Goal: Transaction & Acquisition: Book appointment/travel/reservation

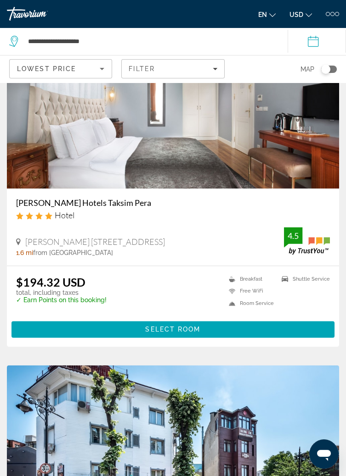
scroll to position [1984, 0]
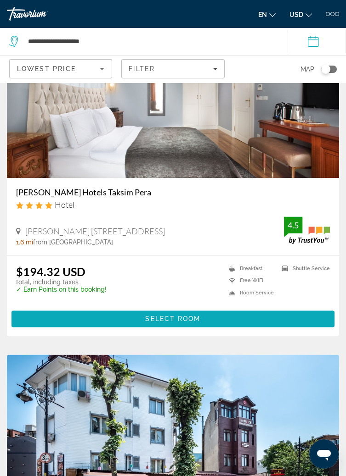
click at [169, 323] on span "Select Room" at bounding box center [172, 318] width 55 height 7
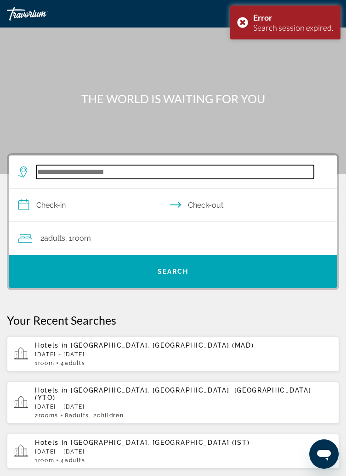
click at [189, 174] on input "Search hotel destination" at bounding box center [174, 172] width 277 height 14
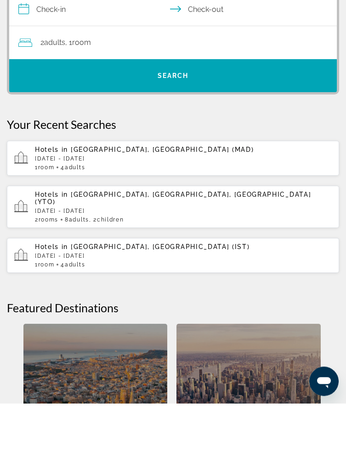
scroll to position [123, 0]
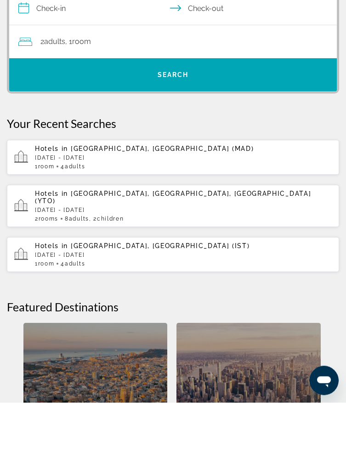
click at [76, 326] on p "[DATE] - [DATE]" at bounding box center [183, 329] width 296 height 6
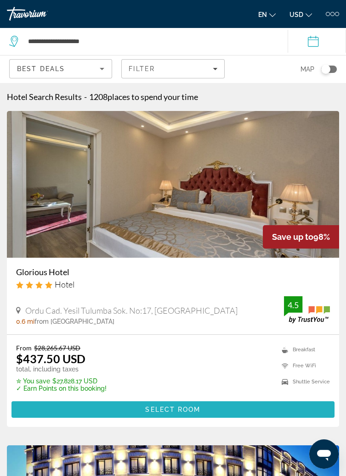
click at [206, 413] on span "Main content" at bounding box center [172, 410] width 323 height 22
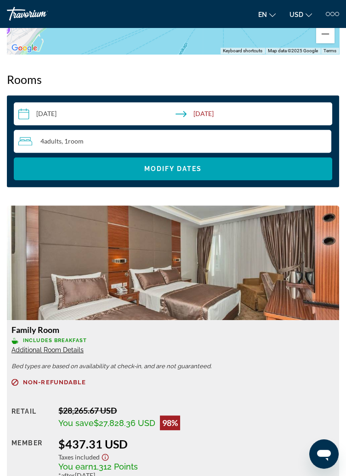
scroll to position [940, 0]
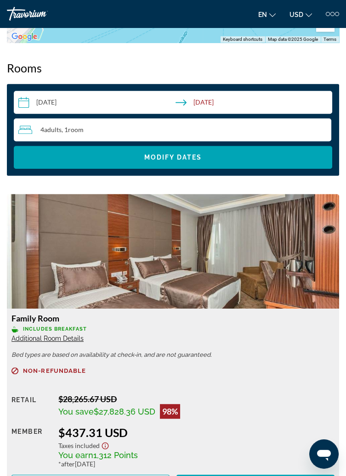
click at [77, 338] on span "Additional Room Details" at bounding box center [47, 338] width 72 height 7
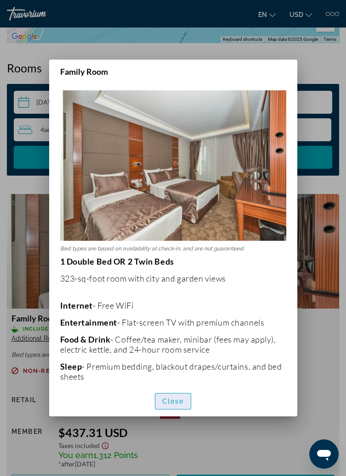
click at [184, 413] on span "button" at bounding box center [173, 402] width 36 height 22
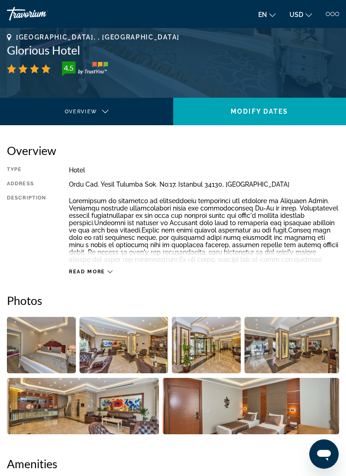
scroll to position [120, 0]
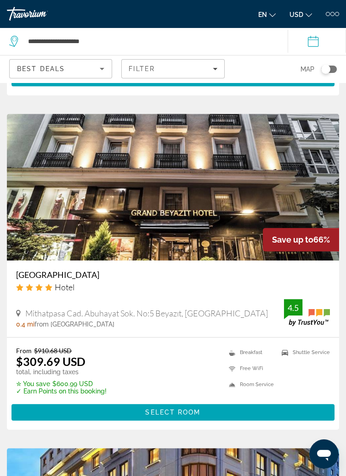
scroll to position [1338, 0]
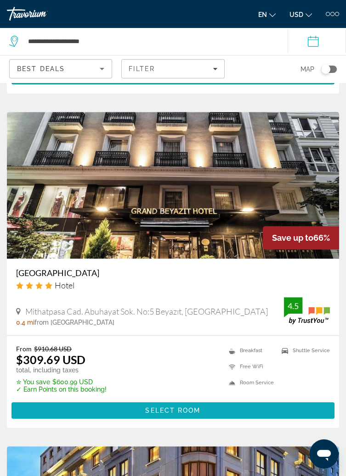
click at [211, 414] on span "Main content" at bounding box center [172, 411] width 323 height 22
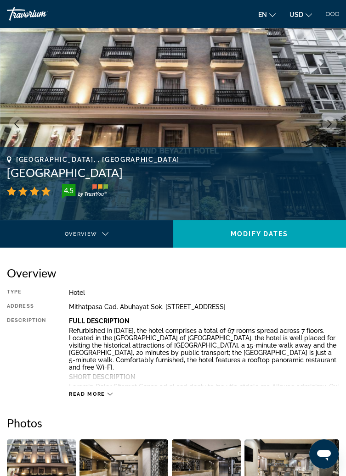
click at [101, 395] on span "Read more" at bounding box center [87, 394] width 36 height 6
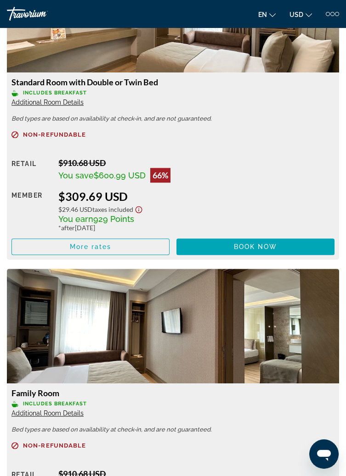
scroll to position [1757, 0]
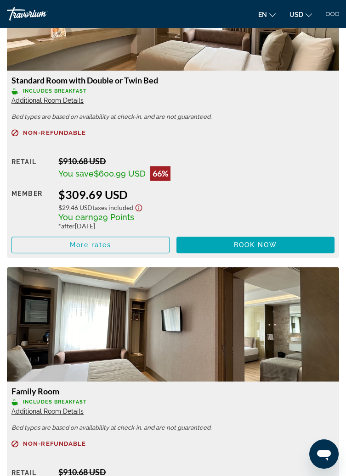
click at [73, 408] on span "Additional Room Details" at bounding box center [47, 411] width 72 height 7
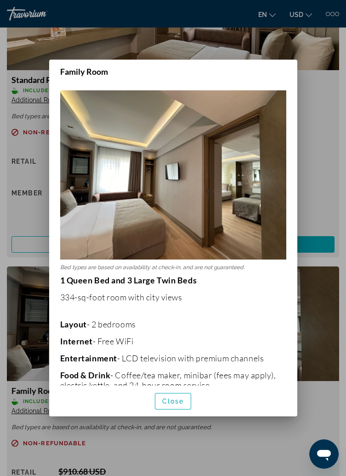
scroll to position [0, 0]
click at [175, 405] on span "Close" at bounding box center [173, 401] width 22 height 7
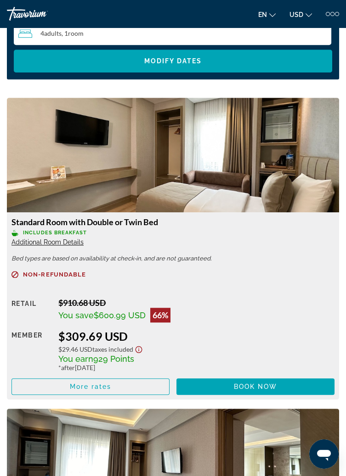
scroll to position [1615, 0]
click at [74, 239] on span "Additional Room Details" at bounding box center [47, 242] width 72 height 7
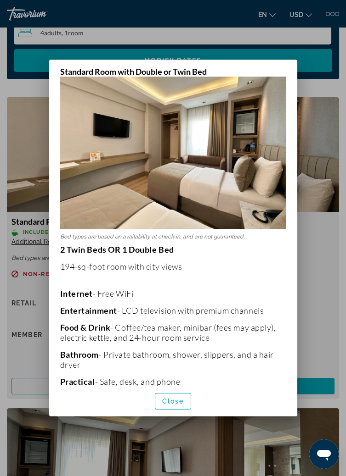
scroll to position [30, 0]
click at [310, 248] on div at bounding box center [173, 238] width 346 height 476
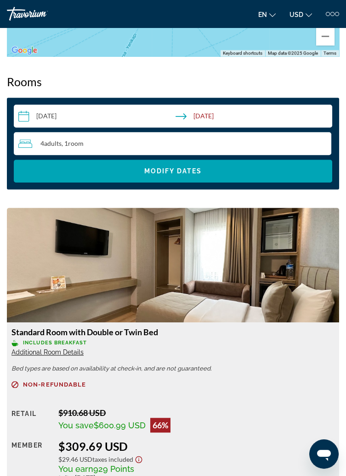
scroll to position [1497, 0]
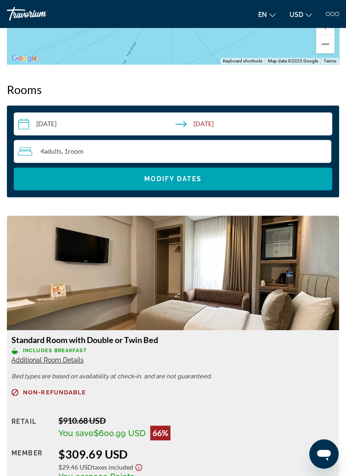
click at [117, 146] on div "4 Adult Adults , 1 Room rooms" at bounding box center [174, 151] width 313 height 11
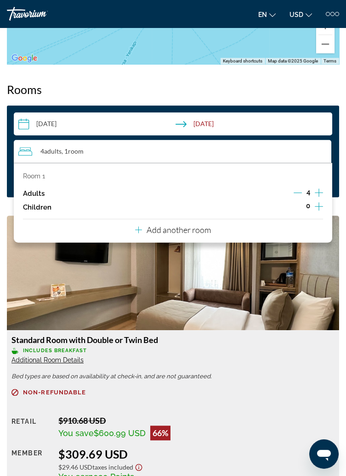
click at [299, 189] on icon "Decrement adults" at bounding box center [297, 193] width 8 height 8
click at [300, 189] on icon "Decrement adults" at bounding box center [297, 193] width 8 height 8
click at [210, 83] on h2 "Rooms" at bounding box center [173, 90] width 332 height 14
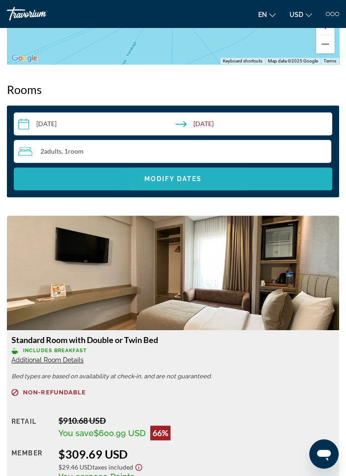
click at [208, 168] on span "Search widget" at bounding box center [173, 179] width 318 height 22
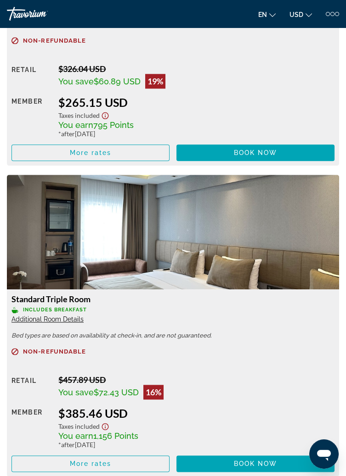
scroll to position [1849, 0]
click at [69, 316] on span "Additional Room Details" at bounding box center [47, 319] width 72 height 7
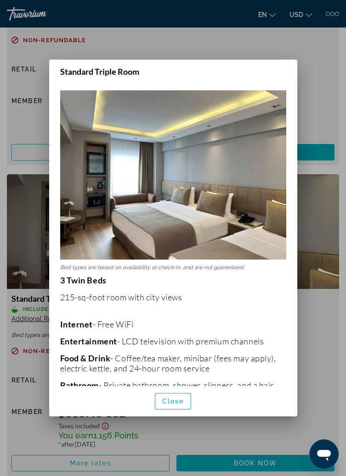
click at [318, 305] on div at bounding box center [173, 238] width 346 height 476
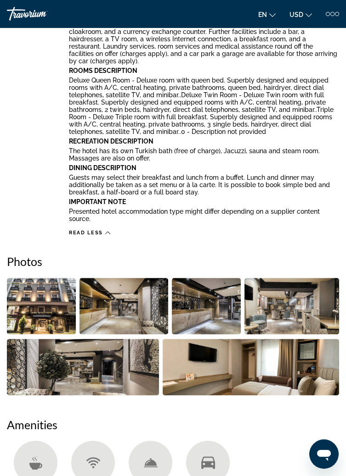
scroll to position [742, 0]
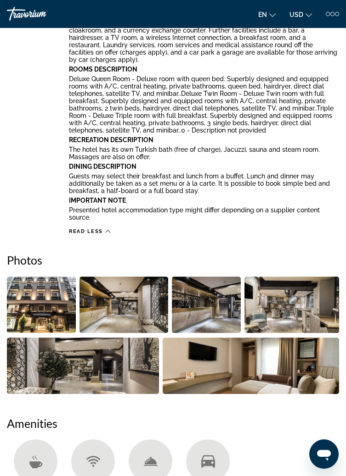
click at [209, 301] on img "Open full-screen image slider" at bounding box center [206, 305] width 69 height 56
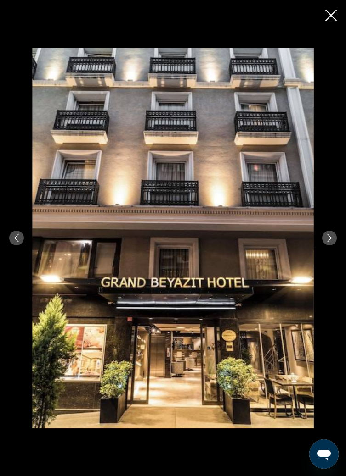
click at [328, 242] on icon "Next image" at bounding box center [329, 238] width 8 height 8
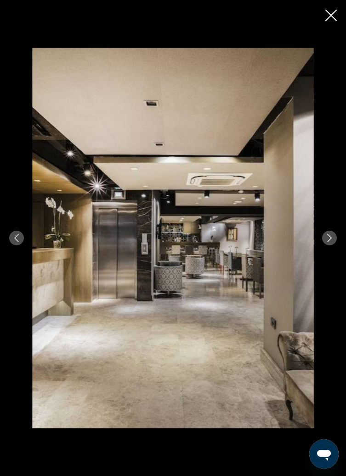
click at [330, 242] on icon "Next image" at bounding box center [329, 238] width 8 height 8
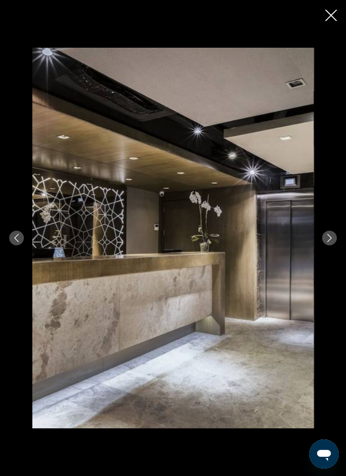
click at [326, 242] on icon "Next image" at bounding box center [329, 238] width 8 height 8
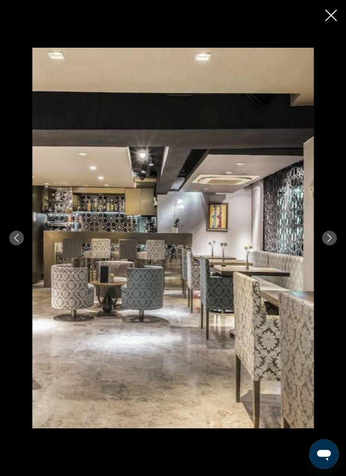
click at [328, 242] on icon "Next image" at bounding box center [329, 238] width 8 height 8
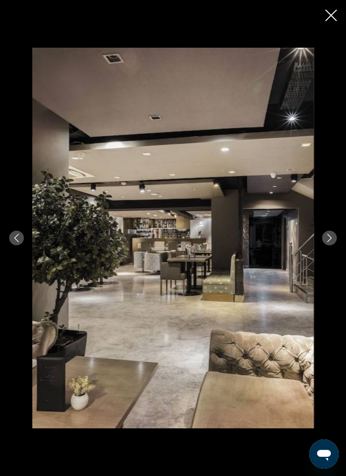
click at [330, 242] on icon "Next image" at bounding box center [329, 238] width 8 height 8
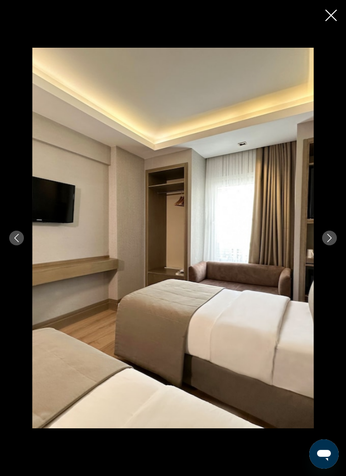
click at [330, 242] on icon "Next image" at bounding box center [329, 238] width 8 height 8
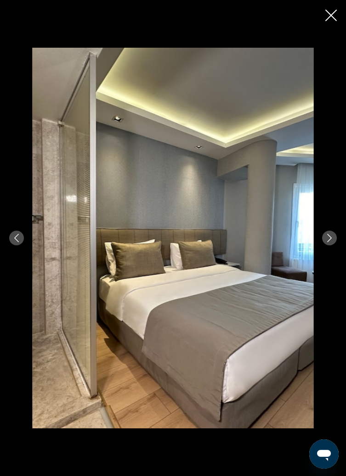
click at [329, 242] on icon "Next image" at bounding box center [329, 238] width 8 height 8
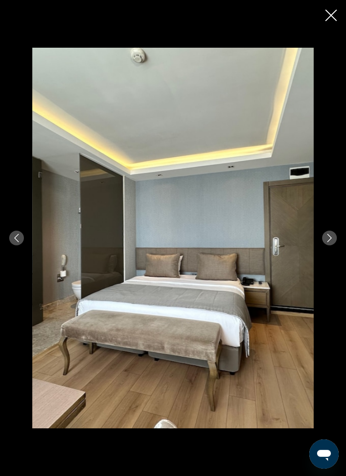
click at [329, 242] on icon "Next image" at bounding box center [329, 238] width 8 height 8
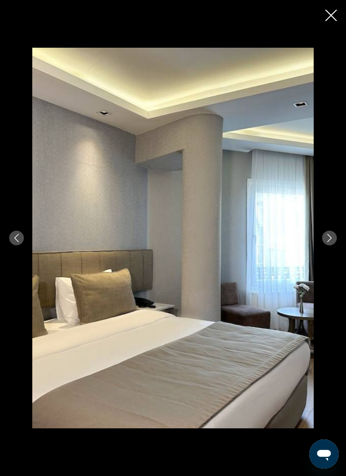
click at [328, 242] on icon "Next image" at bounding box center [329, 238] width 8 height 8
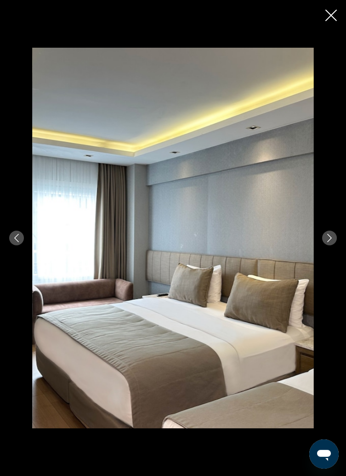
click at [330, 242] on icon "Next image" at bounding box center [329, 238] width 8 height 8
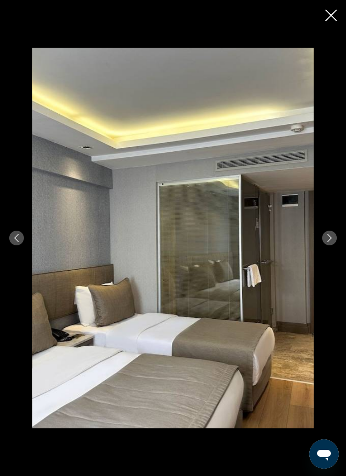
click at [329, 242] on icon "Next image" at bounding box center [329, 238] width 8 height 8
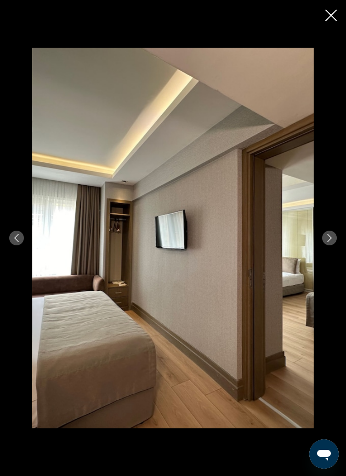
click at [330, 242] on icon "Next image" at bounding box center [329, 238] width 5 height 8
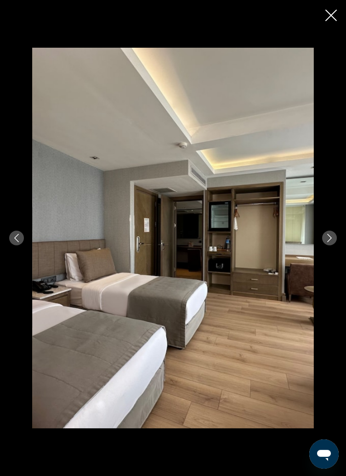
click at [333, 242] on icon "Next image" at bounding box center [329, 238] width 8 height 8
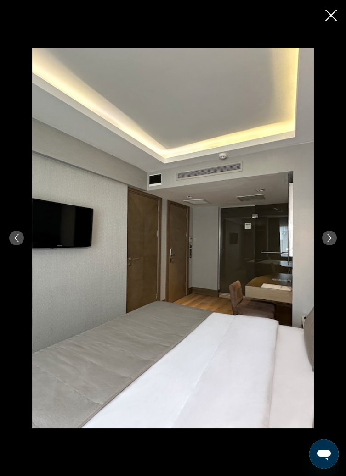
click at [330, 242] on icon "Next image" at bounding box center [329, 238] width 5 height 8
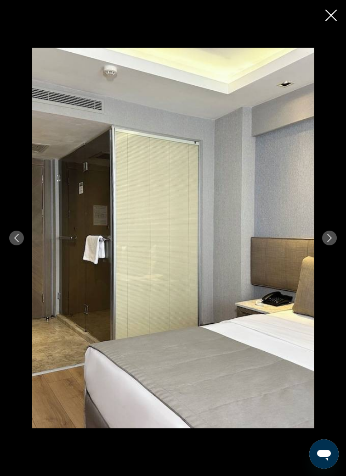
click at [333, 246] on button "Next image" at bounding box center [329, 238] width 15 height 15
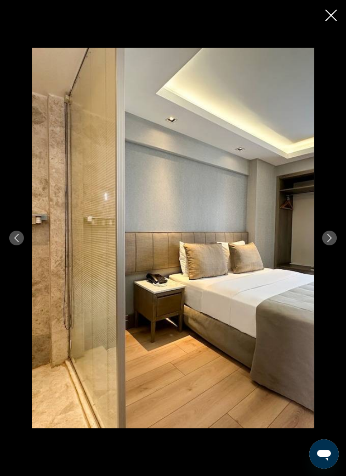
click at [329, 242] on icon "Next image" at bounding box center [329, 238] width 8 height 8
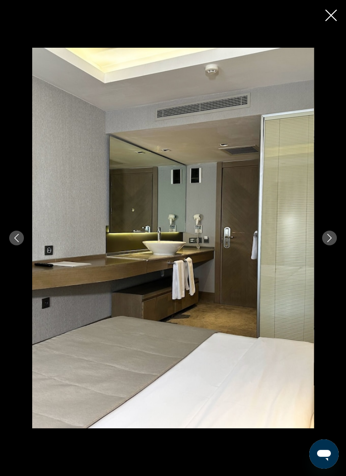
click at [330, 242] on icon "Next image" at bounding box center [329, 238] width 8 height 8
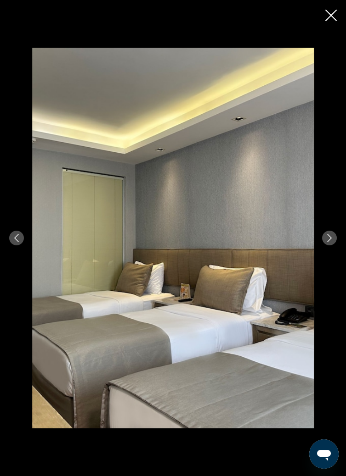
click at [329, 242] on icon "Next image" at bounding box center [329, 238] width 8 height 8
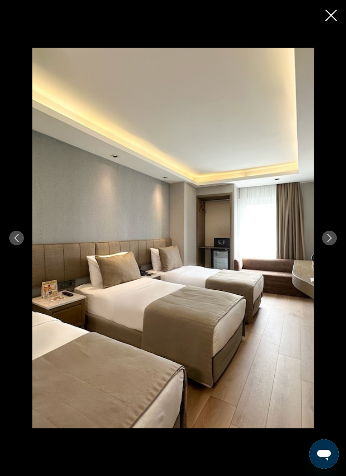
click at [330, 242] on icon "Next image" at bounding box center [329, 238] width 8 height 8
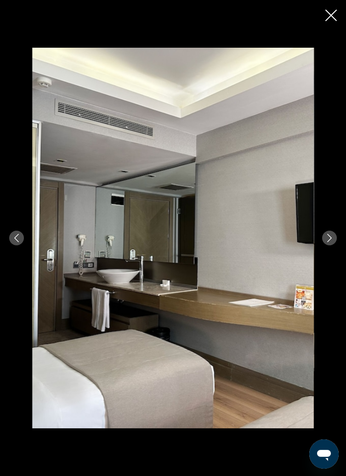
click at [328, 242] on icon "Next image" at bounding box center [329, 238] width 8 height 8
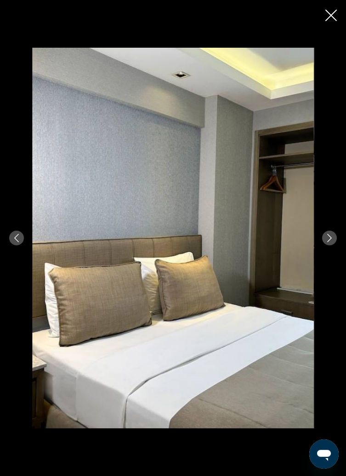
click at [332, 242] on icon "Next image" at bounding box center [329, 238] width 8 height 8
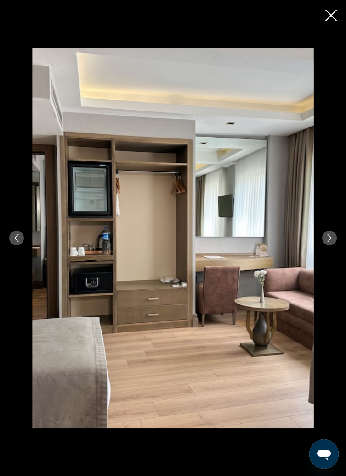
click at [336, 246] on button "Next image" at bounding box center [329, 238] width 15 height 15
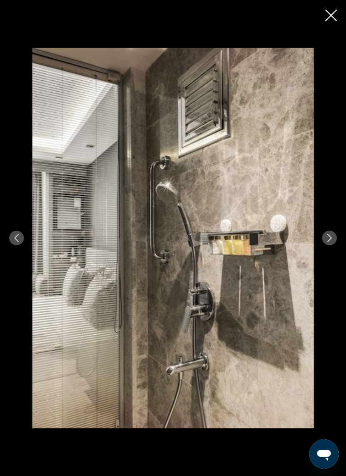
click at [329, 242] on icon "Next image" at bounding box center [329, 238] width 8 height 8
click at [328, 20] on icon "Close slideshow" at bounding box center [330, 15] width 11 height 11
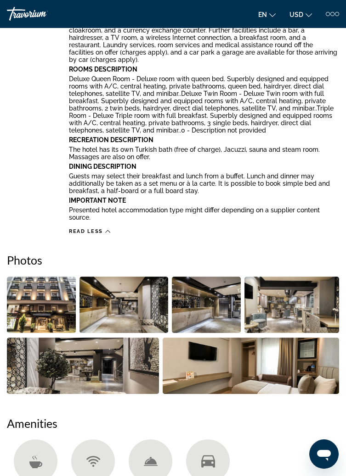
click at [294, 306] on img "Open full-screen image slider" at bounding box center [291, 305] width 95 height 56
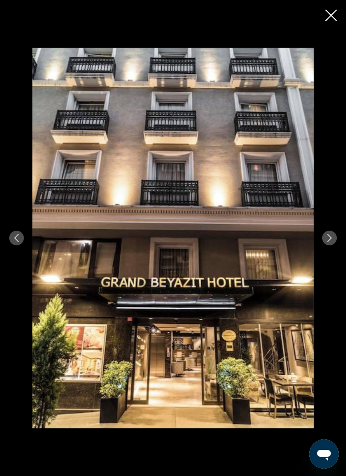
click at [336, 265] on div "prev next" at bounding box center [173, 238] width 346 height 381
click at [329, 242] on icon "Next image" at bounding box center [329, 238] width 8 height 8
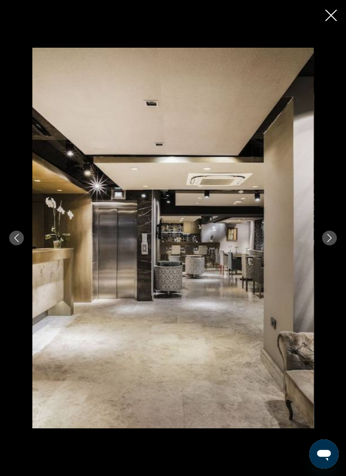
click at [331, 242] on icon "Next image" at bounding box center [329, 238] width 8 height 8
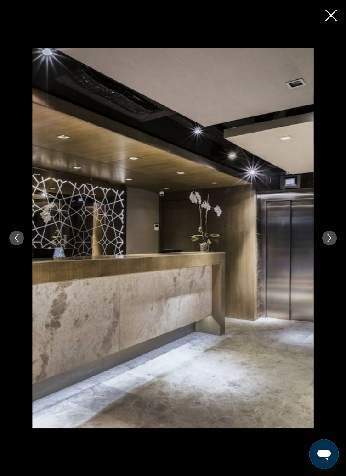
click at [326, 242] on icon "Next image" at bounding box center [329, 238] width 8 height 8
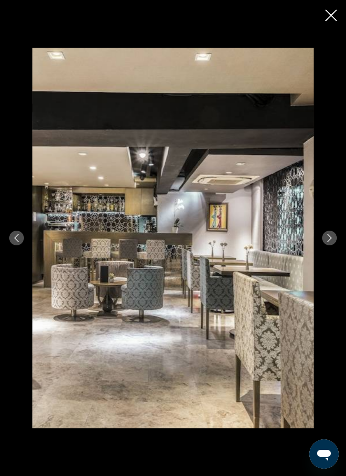
click at [330, 242] on icon "Next image" at bounding box center [329, 238] width 8 height 8
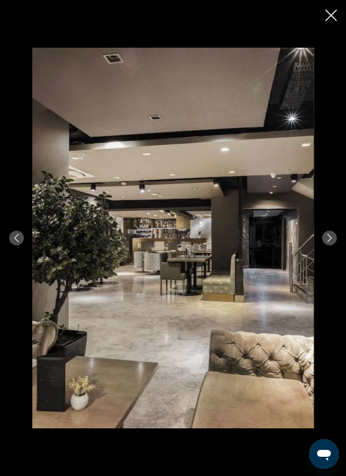
click at [330, 242] on icon "Next image" at bounding box center [329, 238] width 5 height 8
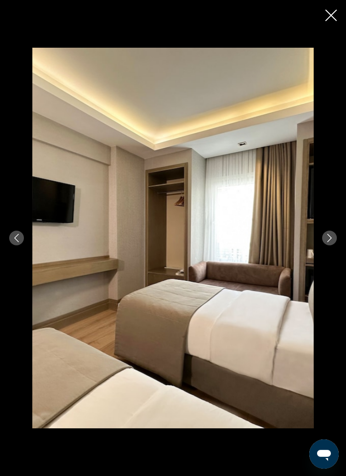
click at [331, 242] on icon "Next image" at bounding box center [329, 238] width 8 height 8
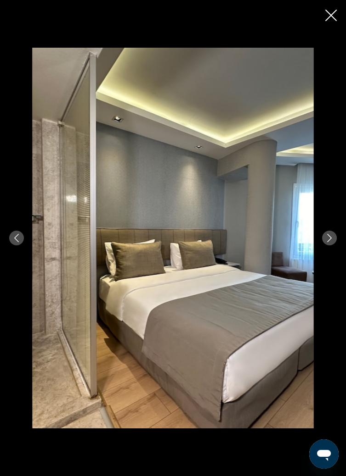
click at [329, 242] on icon "Next image" at bounding box center [329, 238] width 8 height 8
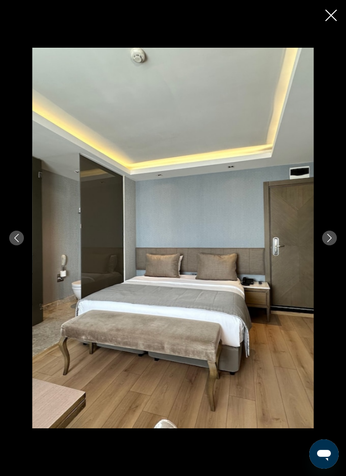
click at [331, 242] on icon "Next image" at bounding box center [329, 238] width 8 height 8
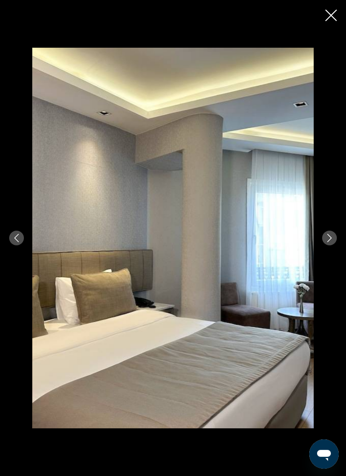
click at [330, 242] on icon "Next image" at bounding box center [329, 238] width 5 height 8
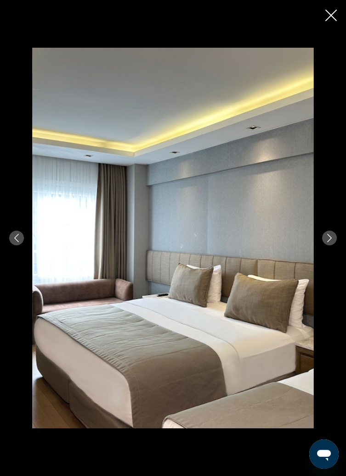
click at [338, 266] on div "prev next" at bounding box center [173, 238] width 346 height 381
click at [329, 242] on icon "Next image" at bounding box center [329, 238] width 8 height 8
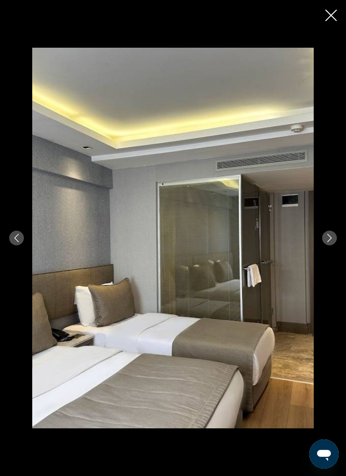
click at [333, 242] on icon "Next image" at bounding box center [329, 238] width 8 height 8
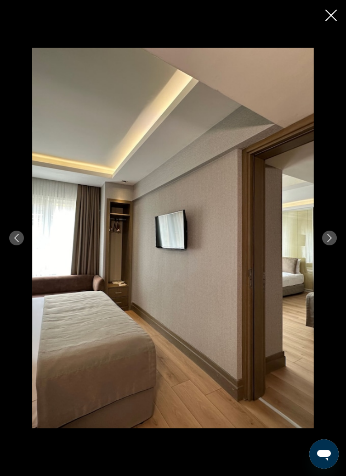
click at [332, 242] on icon "Next image" at bounding box center [329, 238] width 8 height 8
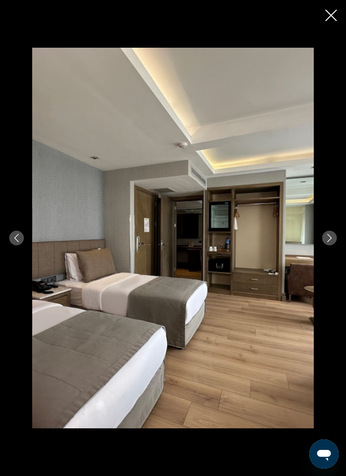
click at [333, 246] on button "Next image" at bounding box center [329, 238] width 15 height 15
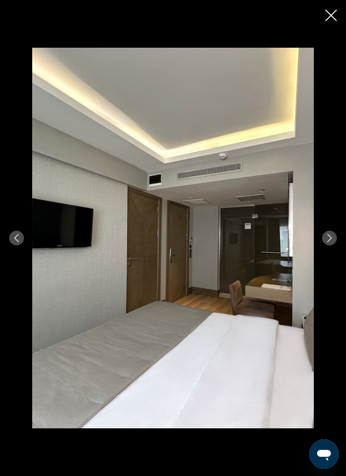
click at [329, 242] on icon "Next image" at bounding box center [329, 238] width 8 height 8
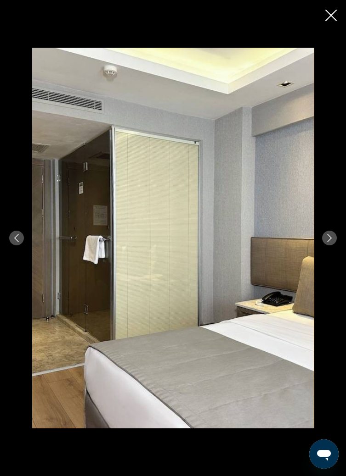
scroll to position [735, 0]
click at [329, 242] on icon "Next image" at bounding box center [329, 238] width 8 height 8
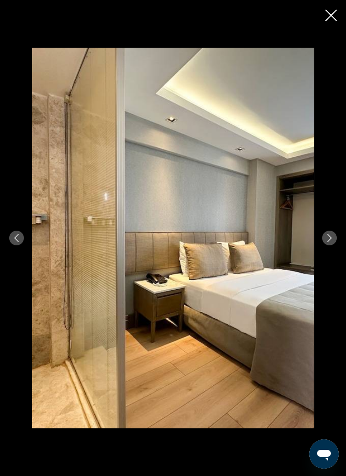
click at [331, 242] on icon "Next image" at bounding box center [329, 238] width 8 height 8
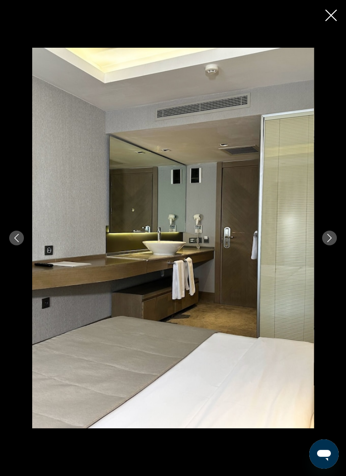
click at [329, 242] on icon "Next image" at bounding box center [329, 238] width 8 height 8
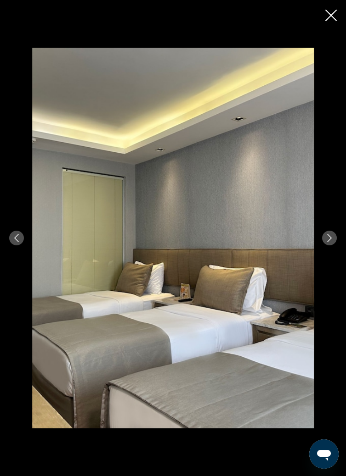
click at [329, 242] on icon "Next image" at bounding box center [329, 238] width 8 height 8
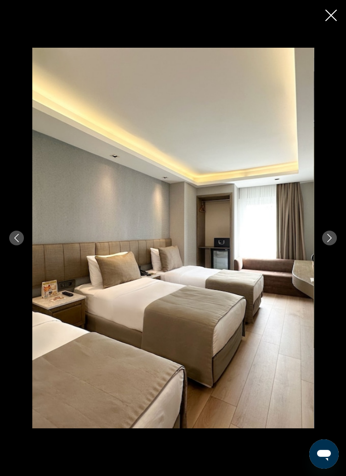
click at [329, 242] on icon "Next image" at bounding box center [329, 238] width 8 height 8
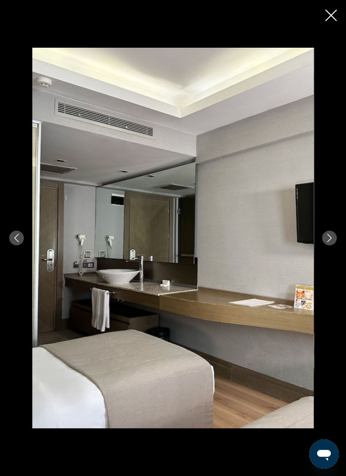
click at [329, 242] on icon "Next image" at bounding box center [329, 238] width 8 height 8
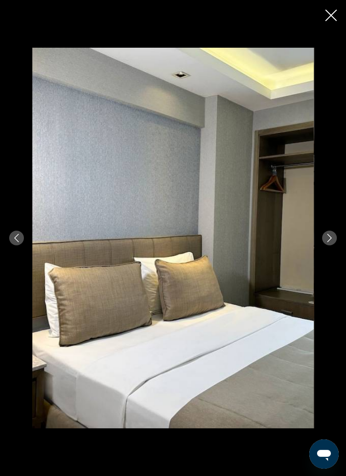
click at [330, 242] on icon "Next image" at bounding box center [329, 238] width 8 height 8
click at [329, 242] on icon "Next image" at bounding box center [329, 238] width 8 height 8
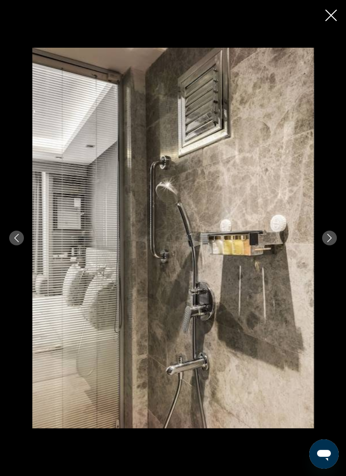
click at [329, 242] on icon "Next image" at bounding box center [329, 238] width 8 height 8
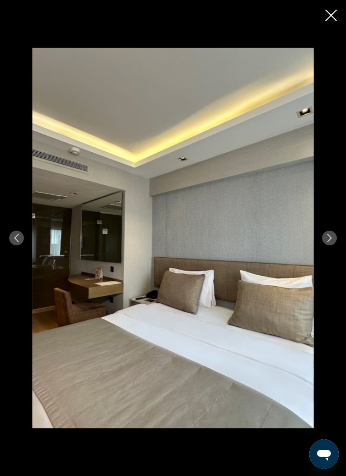
click at [329, 242] on icon "Next image" at bounding box center [329, 238] width 8 height 8
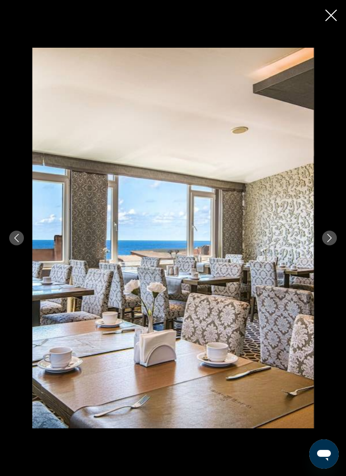
click at [329, 242] on icon "Next image" at bounding box center [329, 238] width 8 height 8
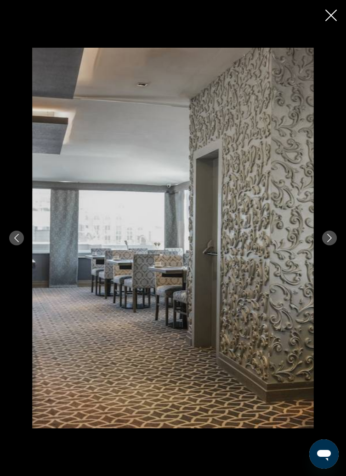
click at [330, 242] on icon "Next image" at bounding box center [329, 238] width 5 height 8
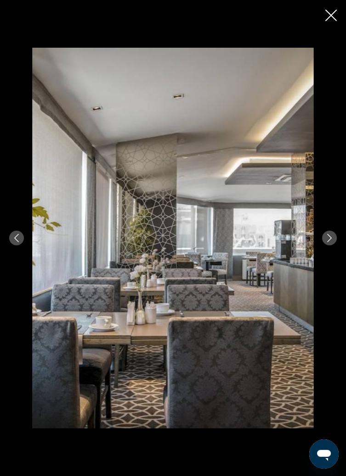
click at [329, 242] on icon "Next image" at bounding box center [329, 238] width 8 height 8
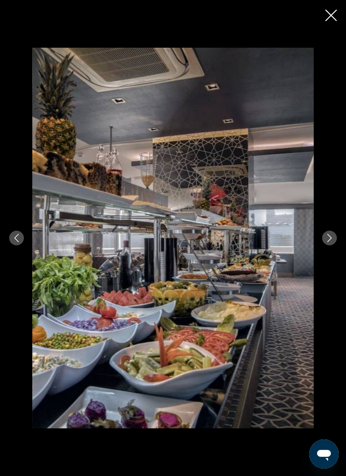
click at [329, 242] on icon "Next image" at bounding box center [329, 238] width 8 height 8
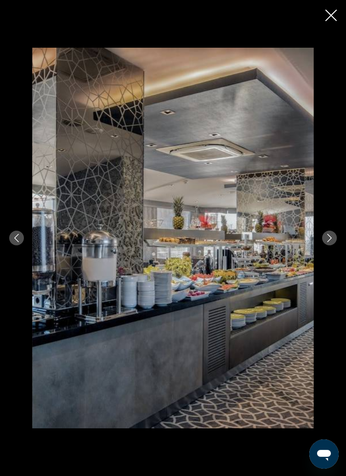
click at [329, 242] on icon "Next image" at bounding box center [329, 238] width 8 height 8
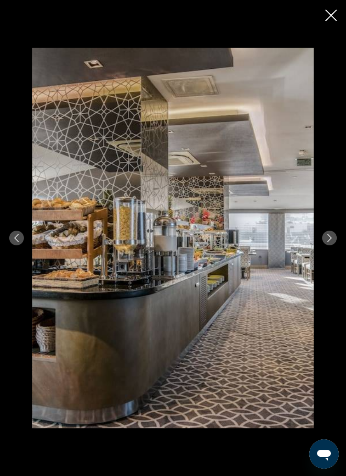
click at [329, 242] on icon "Next image" at bounding box center [329, 238] width 8 height 8
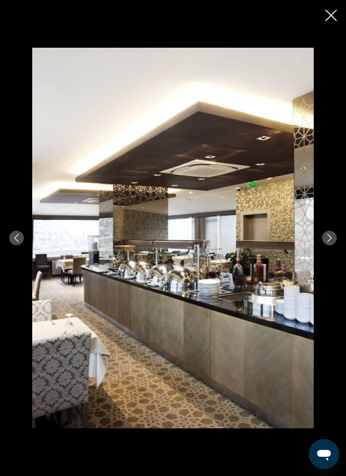
click at [330, 242] on icon "Next image" at bounding box center [329, 238] width 8 height 8
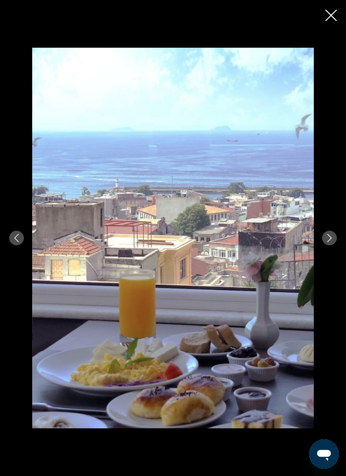
click at [329, 242] on icon "Next image" at bounding box center [329, 238] width 8 height 8
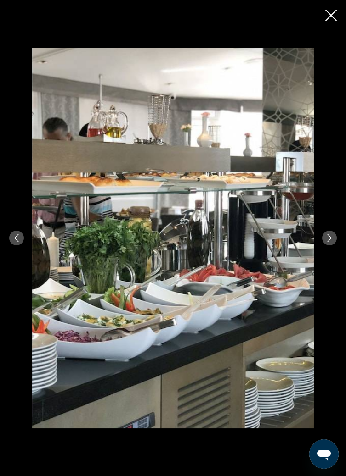
click at [330, 242] on icon "Next image" at bounding box center [329, 238] width 5 height 8
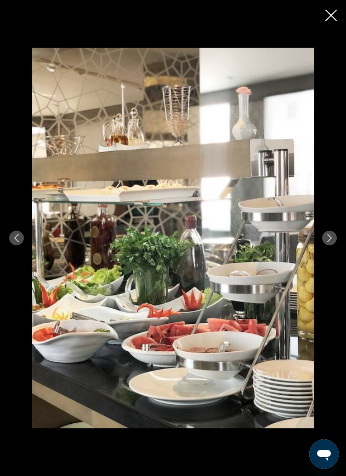
click at [329, 246] on button "Next image" at bounding box center [329, 238] width 15 height 15
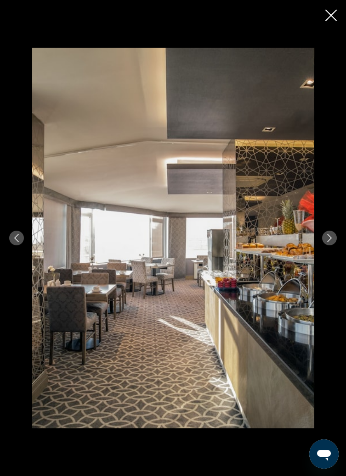
click at [330, 242] on icon "Next image" at bounding box center [329, 238] width 8 height 8
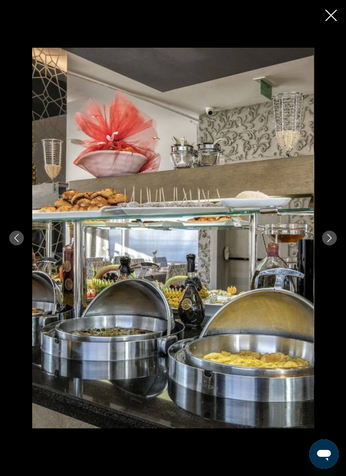
click at [330, 242] on icon "Next image" at bounding box center [329, 238] width 8 height 8
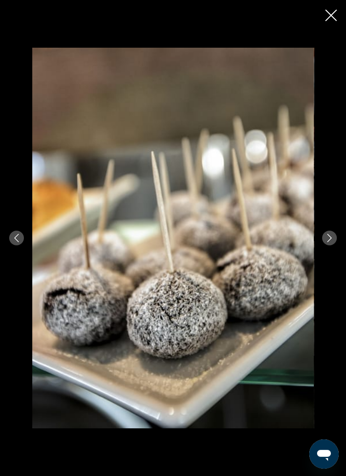
click at [329, 242] on icon "Next image" at bounding box center [329, 238] width 8 height 8
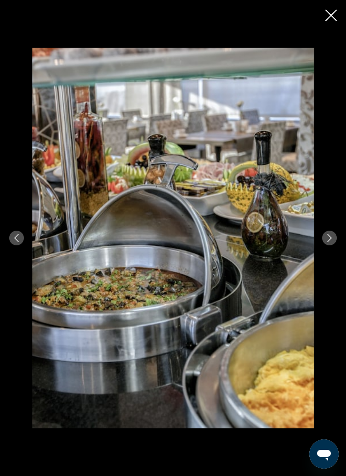
click at [329, 242] on icon "Next image" at bounding box center [329, 238] width 8 height 8
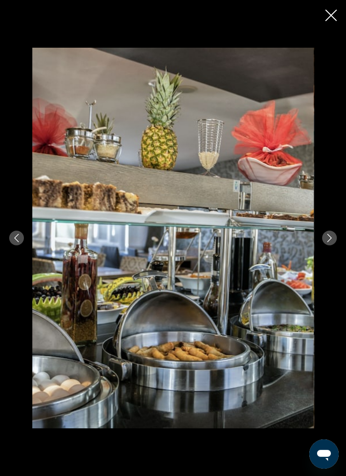
click at [329, 242] on icon "Next image" at bounding box center [329, 238] width 8 height 8
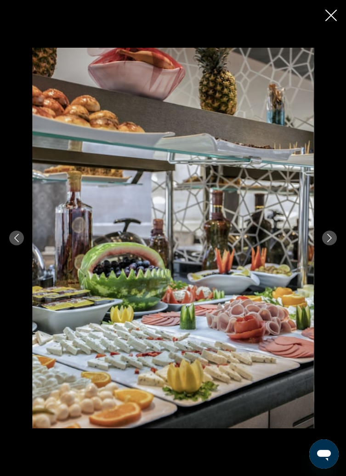
click at [329, 242] on icon "Next image" at bounding box center [329, 238] width 8 height 8
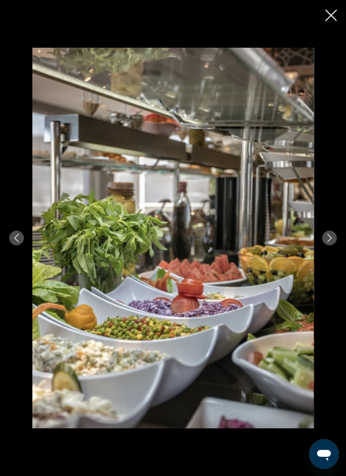
click at [328, 242] on icon "Next image" at bounding box center [329, 238] width 8 height 8
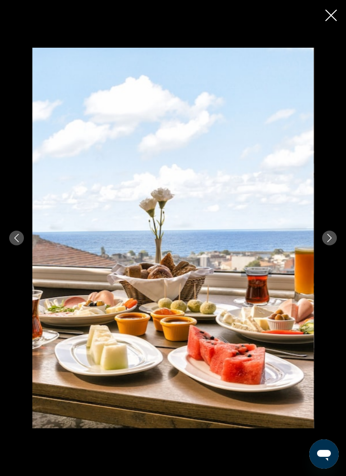
click at [329, 242] on icon "Next image" at bounding box center [329, 238] width 8 height 8
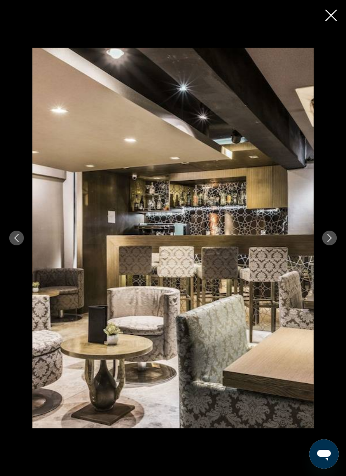
click at [327, 16] on icon "Close slideshow" at bounding box center [330, 15] width 11 height 11
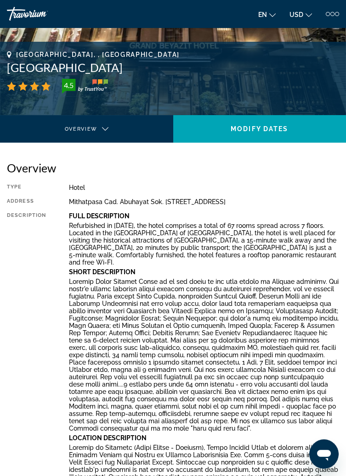
scroll to position [0, 0]
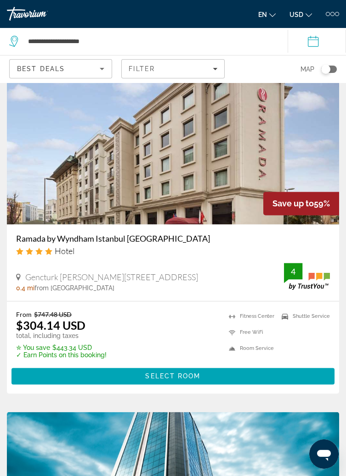
scroll to position [2382, 0]
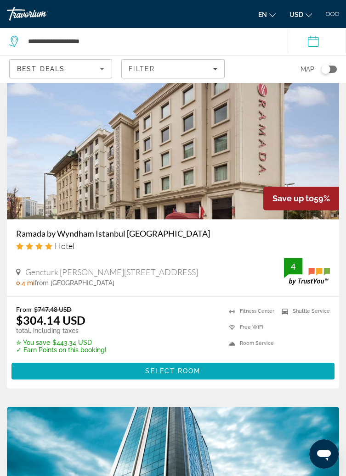
click at [163, 369] on span "Main content" at bounding box center [172, 371] width 323 height 22
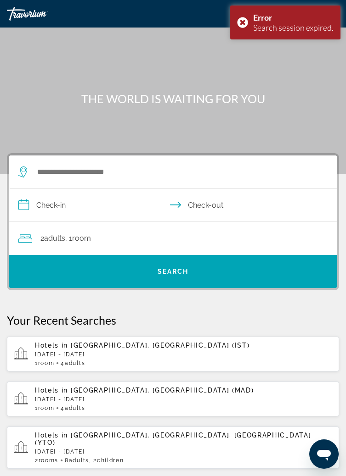
click at [118, 354] on p "[DATE] - [DATE]" at bounding box center [183, 355] width 296 height 6
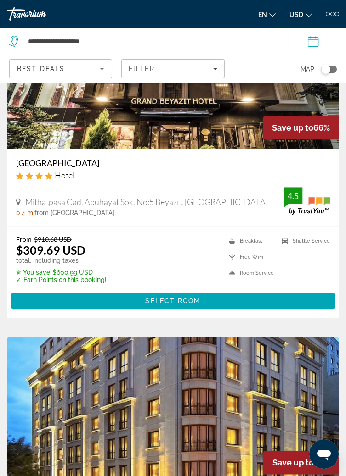
scroll to position [1784, 0]
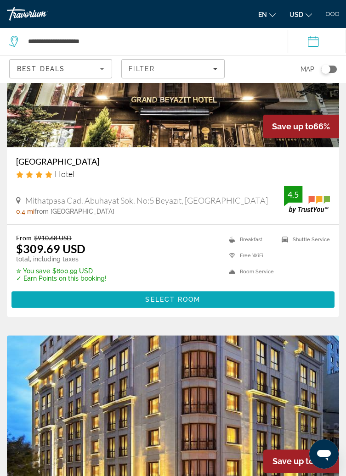
click at [181, 303] on span "Select Room" at bounding box center [172, 299] width 55 height 7
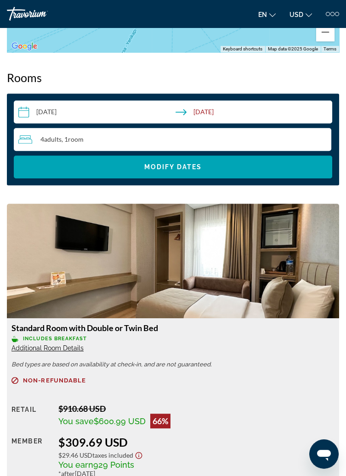
scroll to position [932, 0]
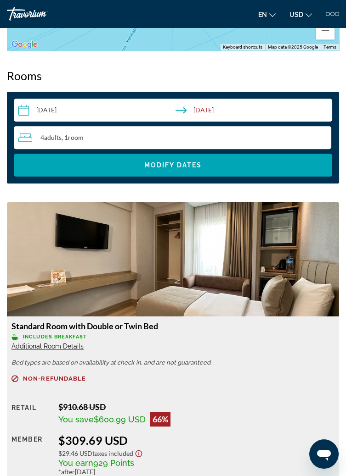
click at [77, 346] on span "Additional Room Details" at bounding box center [47, 346] width 72 height 7
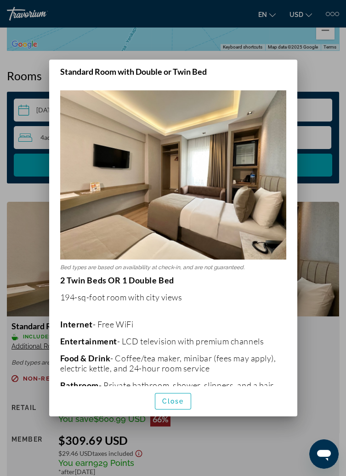
scroll to position [0, 0]
click at [177, 413] on span "button" at bounding box center [173, 402] width 36 height 22
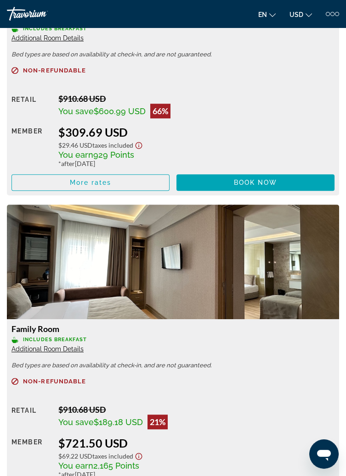
scroll to position [1238, 0]
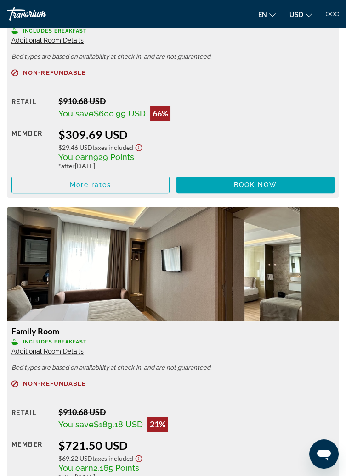
click at [72, 355] on span "Additional Room Details" at bounding box center [47, 351] width 72 height 7
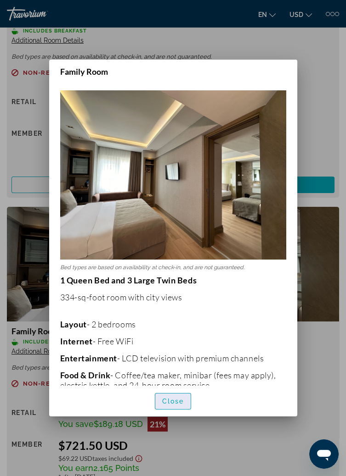
click at [175, 413] on span "button" at bounding box center [173, 402] width 36 height 22
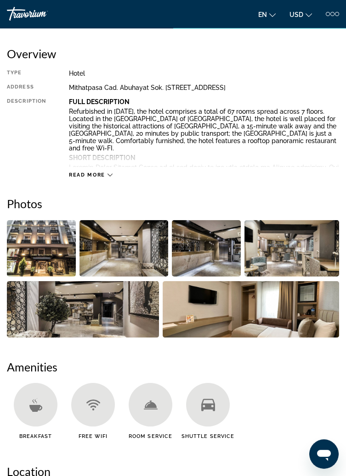
scroll to position [216, 0]
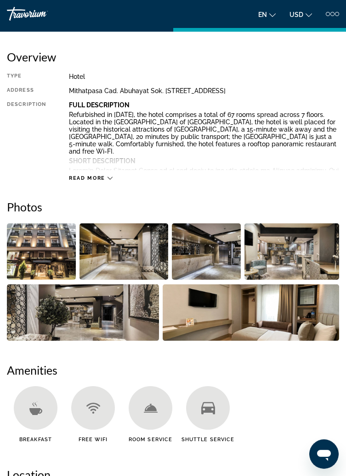
click at [105, 175] on div "Read more" at bounding box center [91, 178] width 44 height 6
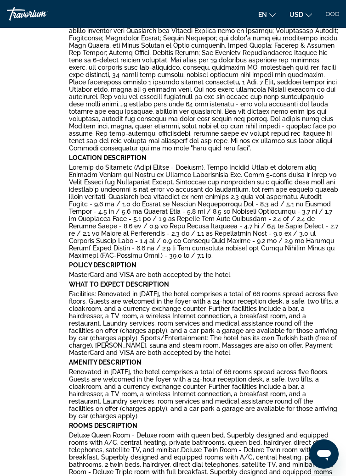
scroll to position [386, 0]
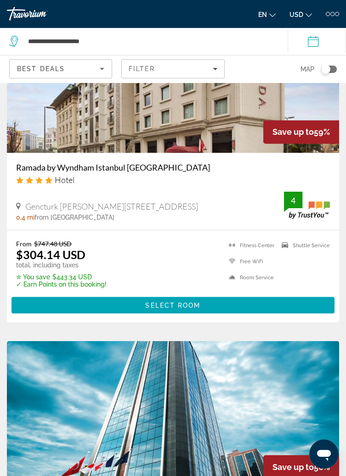
scroll to position [2785, 0]
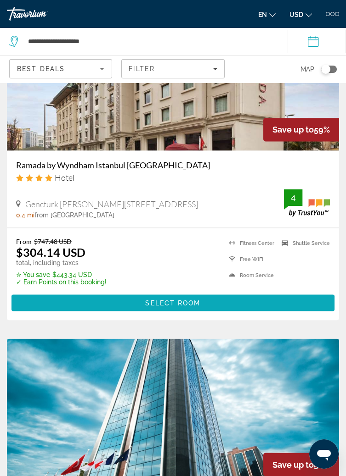
click at [193, 310] on span "Main content" at bounding box center [172, 303] width 323 height 22
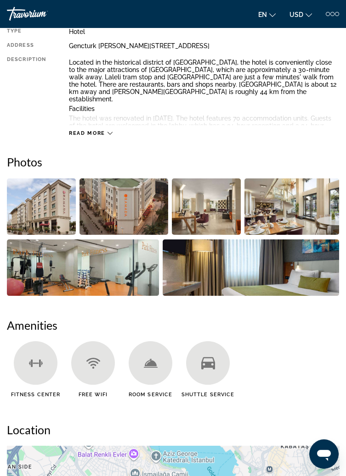
scroll to position [262, 0]
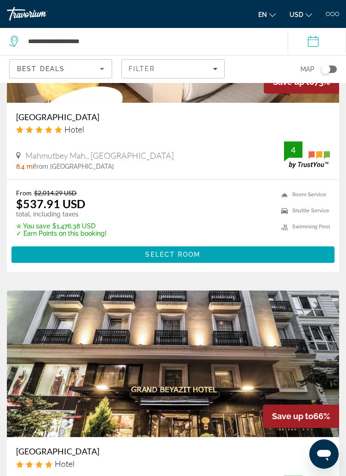
scroll to position [1485, 0]
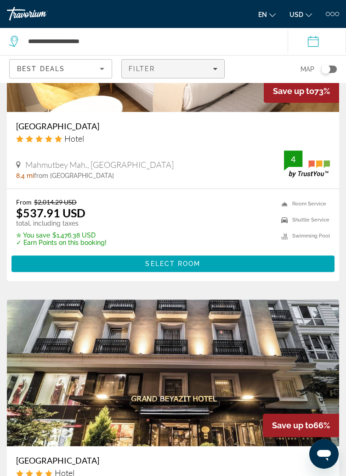
click at [212, 67] on icon "Filters" at bounding box center [214, 69] width 5 height 5
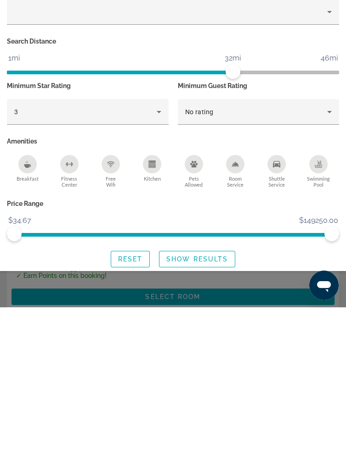
scroll to position [1619, 0]
click at [29, 338] on div "Breakfast" at bounding box center [27, 333] width 18 height 18
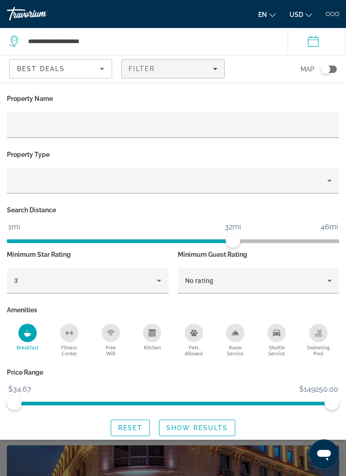
click at [273, 341] on div "Shuttle Service" at bounding box center [276, 333] width 18 height 18
click at [202, 437] on span "Search widget" at bounding box center [196, 428] width 75 height 22
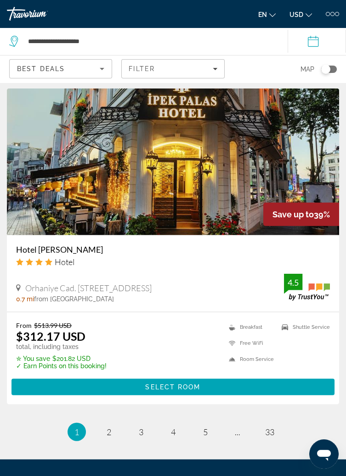
scroll to position [3710, 0]
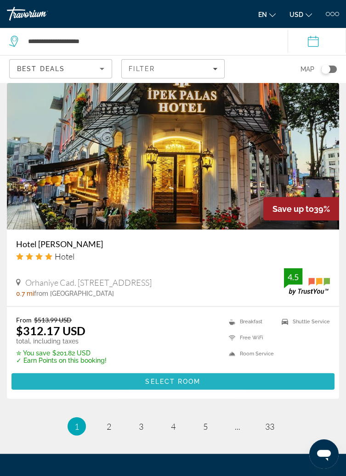
click at [198, 380] on span "Main content" at bounding box center [172, 382] width 323 height 22
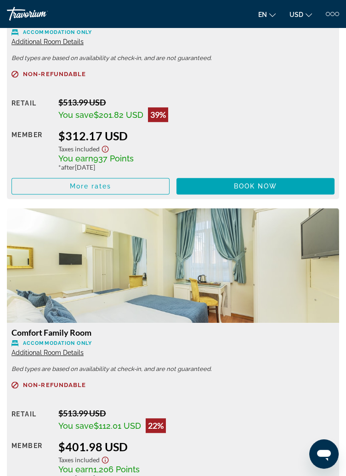
scroll to position [1238, 0]
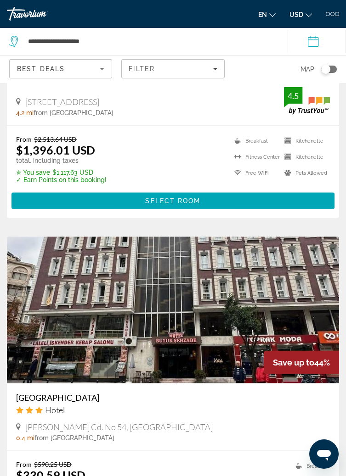
scroll to position [3558, 0]
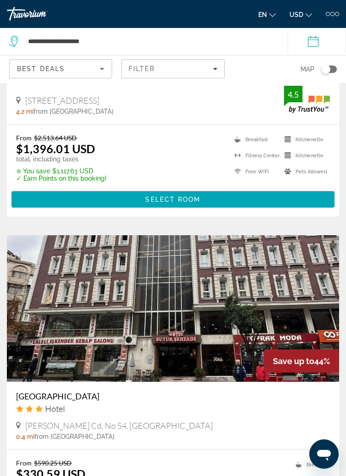
click at [145, 434] on div "[PERSON_NAME] Cd. No 54, [GEOGRAPHIC_DATA] 0.4 mi from [GEOGRAPHIC_DATA] from h…" at bounding box center [172, 431] width 313 height 20
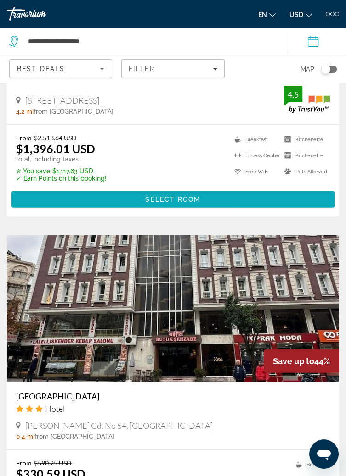
click at [319, 194] on span "Main content" at bounding box center [172, 200] width 323 height 22
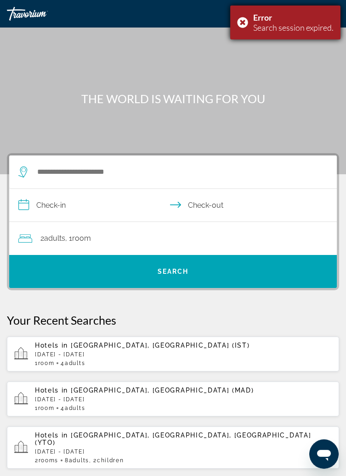
click at [240, 28] on div "Error Search session expired." at bounding box center [285, 23] width 110 height 34
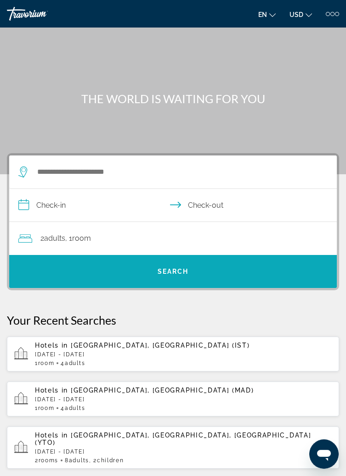
click at [222, 270] on span "Search" at bounding box center [172, 272] width 327 height 22
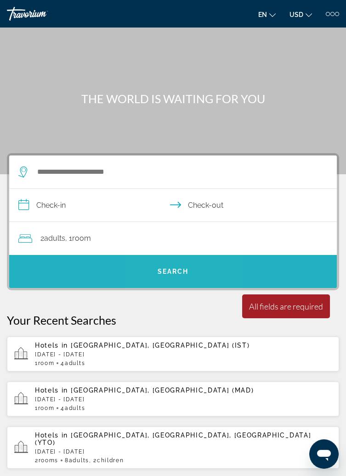
click at [179, 271] on span "Search" at bounding box center [172, 271] width 31 height 7
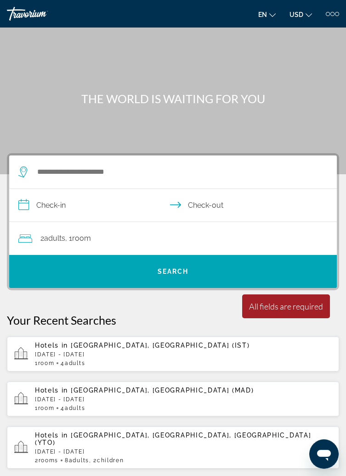
click at [296, 302] on div "All fields are required" at bounding box center [286, 307] width 74 height 10
click at [293, 312] on div "Minimum length of stay is 1 day All fields are required Children ages are requi…" at bounding box center [286, 307] width 88 height 24
click at [110, 355] on p "[DATE] - [DATE]" at bounding box center [183, 355] width 296 height 6
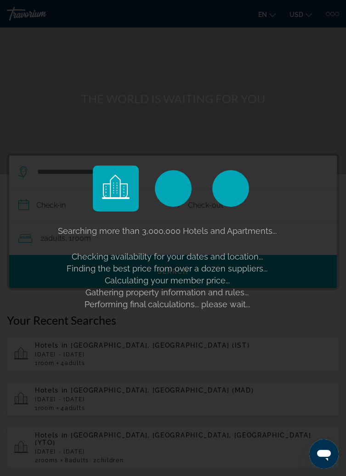
click at [324, 345] on div "Searching more than 3,000,000 Hotels and Apartments... Checking availability fo…" at bounding box center [173, 238] width 346 height 476
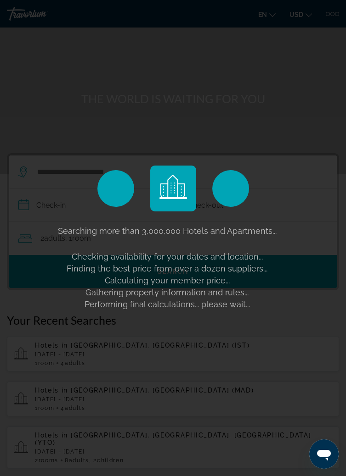
click at [124, 207] on div "Main content" at bounding box center [115, 188] width 37 height 37
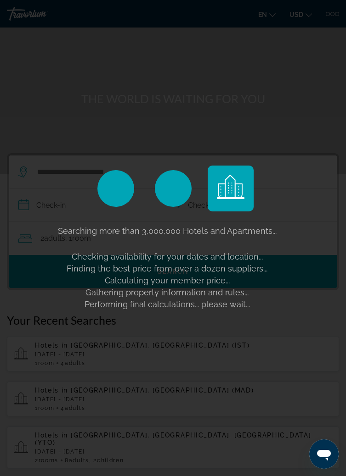
click at [230, 199] on icon "Main content" at bounding box center [231, 187] width 28 height 24
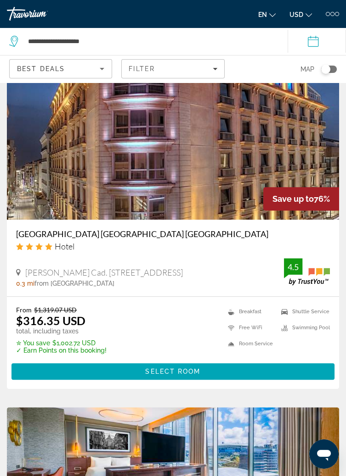
scroll to position [703, 0]
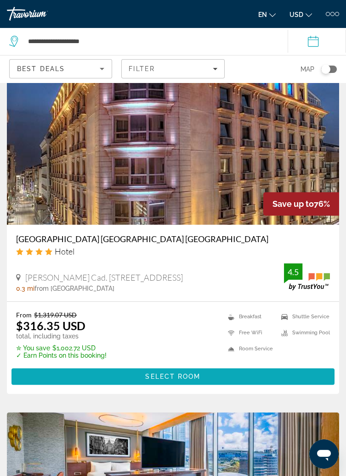
click at [165, 376] on span "Select Room" at bounding box center [172, 376] width 55 height 7
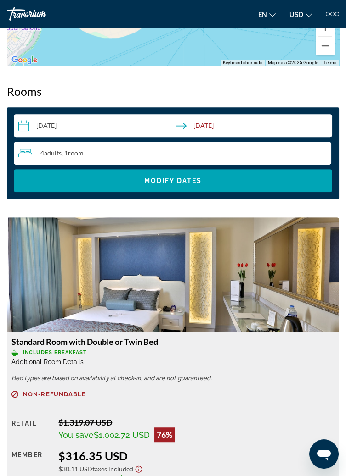
scroll to position [917, 0]
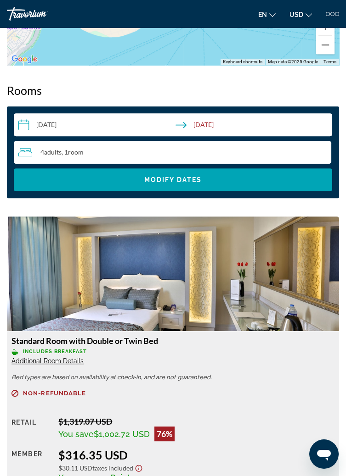
click at [70, 360] on span "Additional Room Details" at bounding box center [47, 361] width 72 height 7
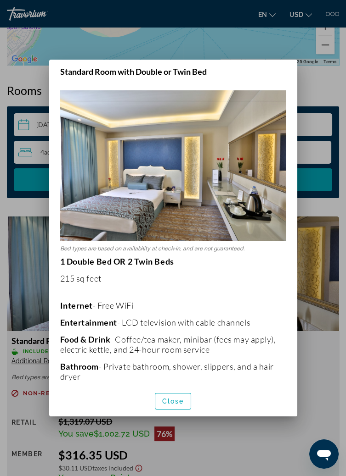
scroll to position [0, 0]
click at [180, 413] on span "button" at bounding box center [173, 402] width 36 height 22
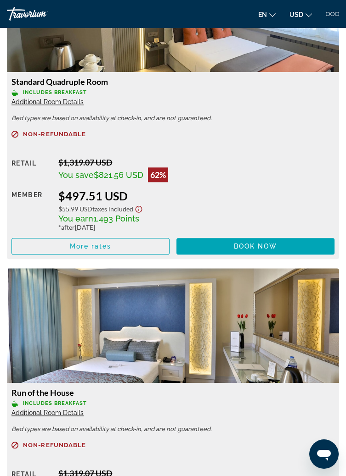
scroll to position [1491, 0]
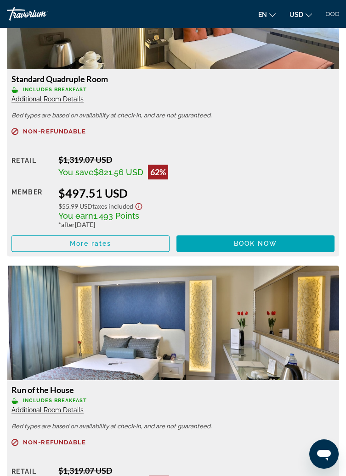
click at [70, 98] on span "Additional Room Details" at bounding box center [47, 98] width 72 height 7
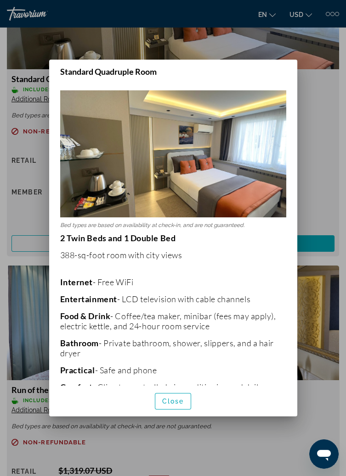
scroll to position [0, 0]
click at [317, 102] on div at bounding box center [173, 238] width 346 height 476
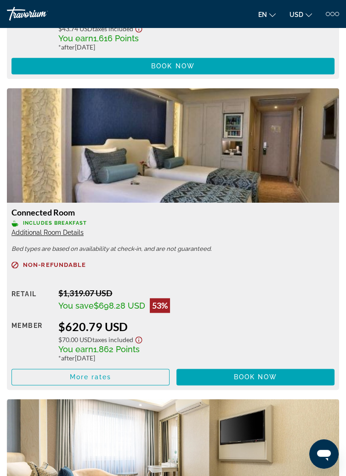
scroll to position [1983, 0]
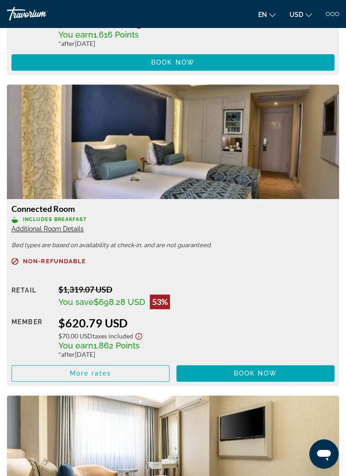
click at [71, 229] on span "Additional Room Details" at bounding box center [47, 228] width 72 height 7
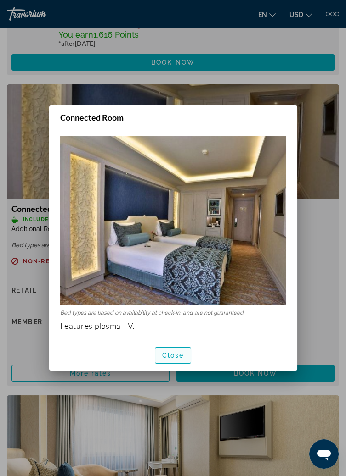
click at [169, 367] on span "button" at bounding box center [173, 356] width 36 height 22
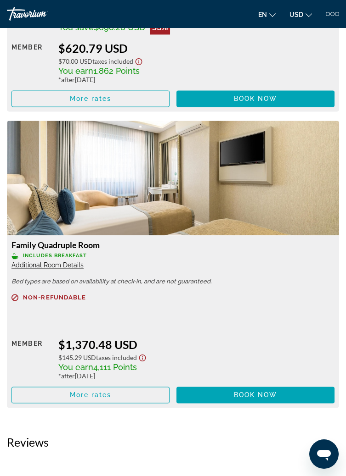
scroll to position [2262, 0]
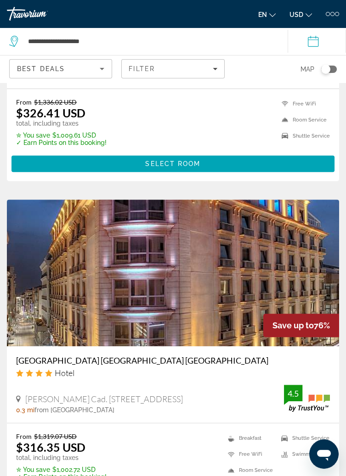
scroll to position [583, 0]
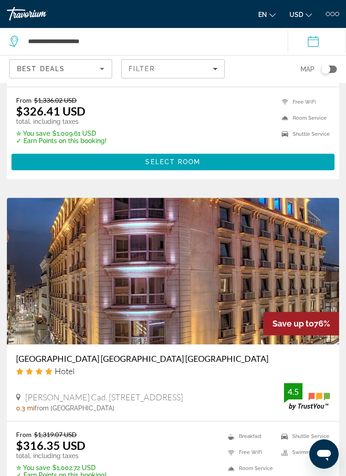
click at [221, 305] on img "Main content" at bounding box center [173, 271] width 332 height 147
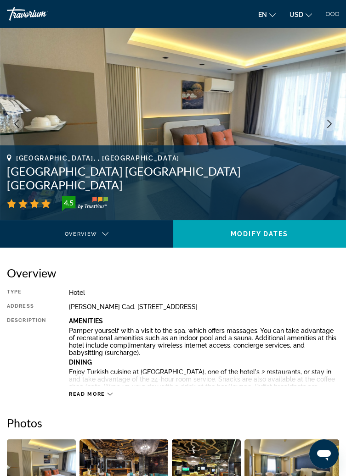
click at [97, 397] on span "Read more" at bounding box center [87, 394] width 36 height 6
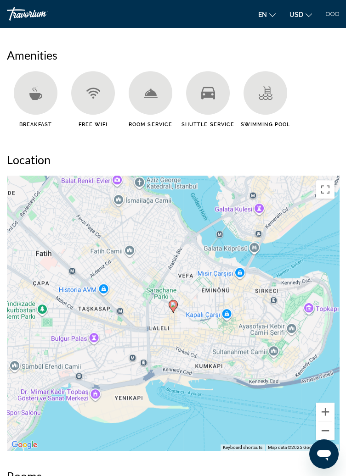
scroll to position [1028, 0]
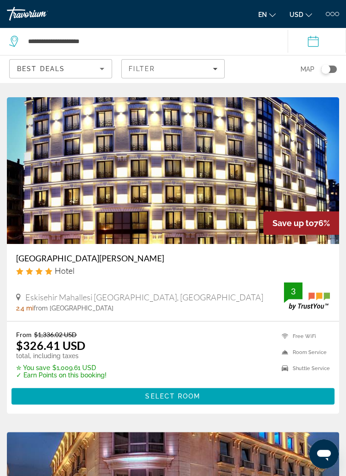
scroll to position [345, 0]
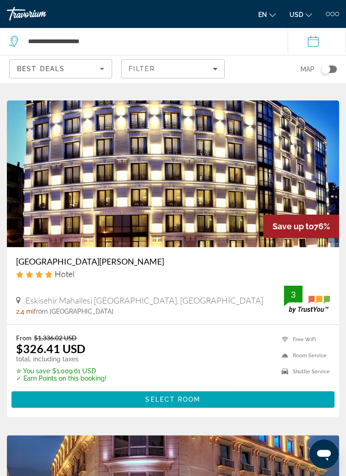
click at [70, 72] on div "Best Deals" at bounding box center [58, 68] width 83 height 11
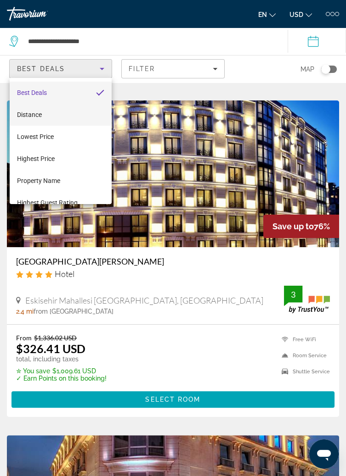
click at [22, 114] on span "Distance" at bounding box center [29, 114] width 25 height 7
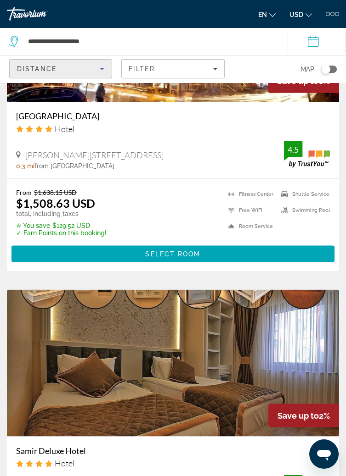
scroll to position [2813, 0]
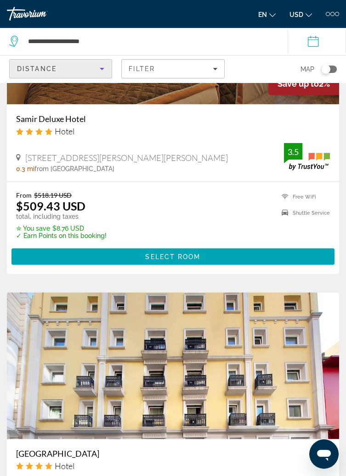
click at [176, 209] on div "From $518.19 USD $509.43 USD total, including taxes ✮ You save $8.76 USD ✓ Earn…" at bounding box center [172, 215] width 313 height 48
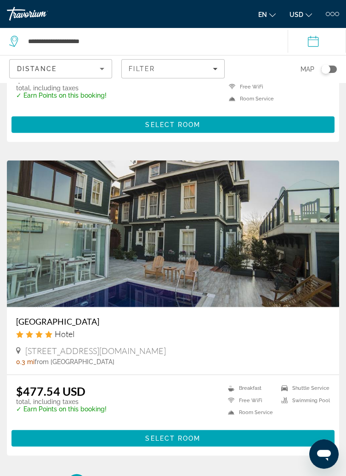
scroll to position [3603, 0]
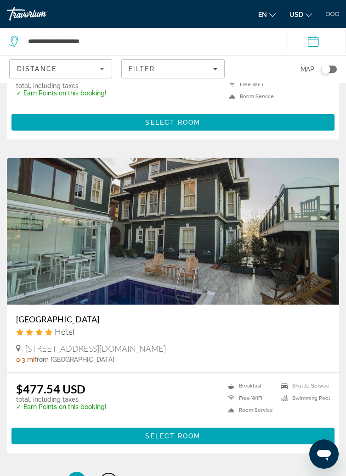
click at [110, 476] on span "2" at bounding box center [108, 481] width 5 height 10
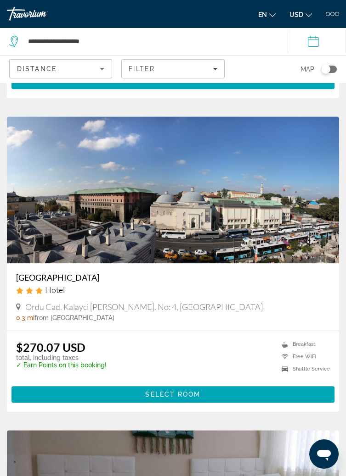
scroll to position [1593, 0]
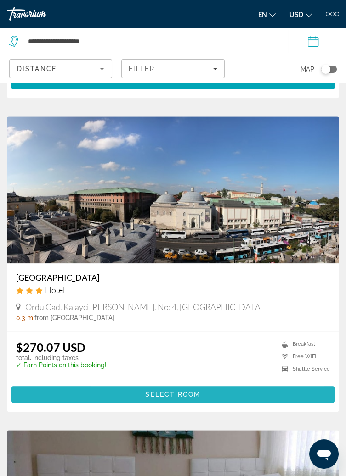
click at [154, 398] on span "Main content" at bounding box center [172, 395] width 323 height 22
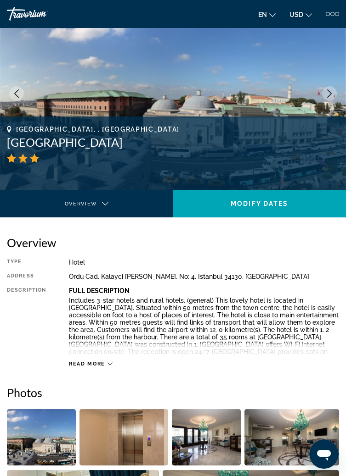
scroll to position [31, 0]
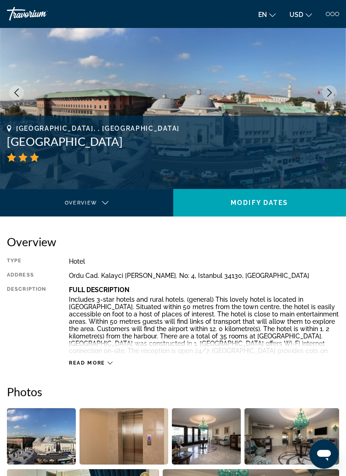
click at [106, 362] on div "Read more" at bounding box center [91, 363] width 44 height 6
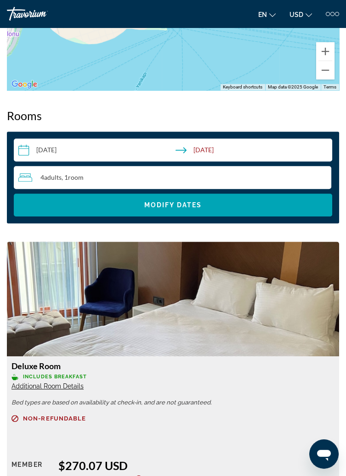
scroll to position [966, 0]
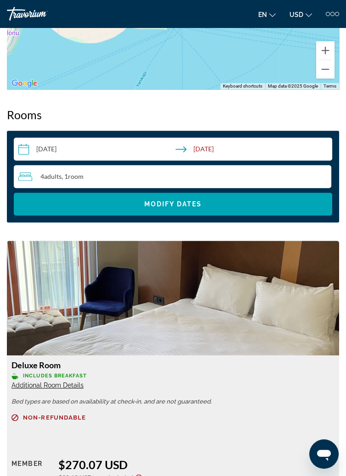
click at [72, 388] on span "Additional Room Details" at bounding box center [47, 385] width 72 height 7
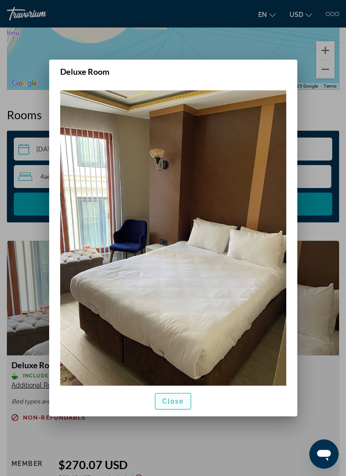
click at [176, 413] on span "button" at bounding box center [173, 402] width 36 height 22
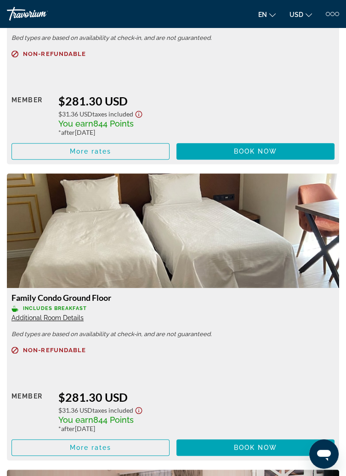
scroll to position [1610, 0]
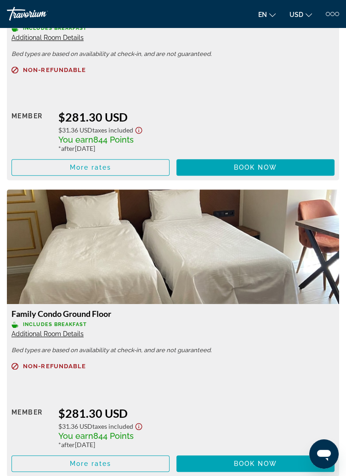
click at [73, 334] on span "Additional Room Details" at bounding box center [47, 333] width 72 height 7
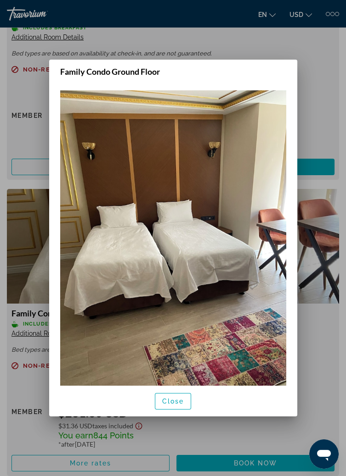
scroll to position [0, 0]
click at [169, 413] on span "button" at bounding box center [173, 402] width 36 height 22
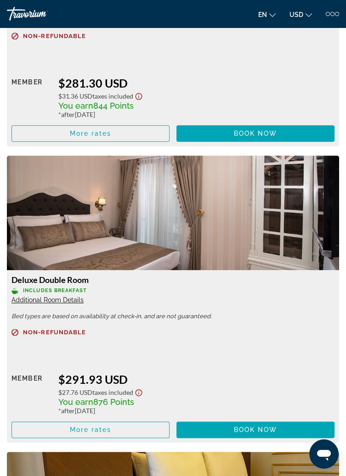
scroll to position [1941, 0]
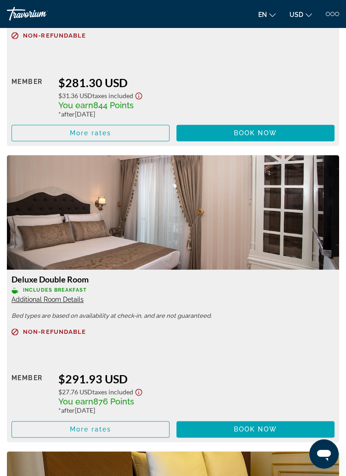
click at [74, 300] on span "Additional Room Details" at bounding box center [47, 299] width 72 height 7
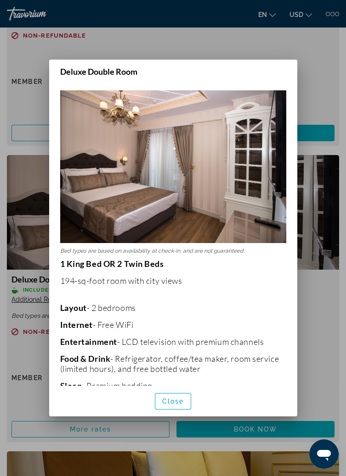
click at [173, 417] on div "Close" at bounding box center [173, 401] width 248 height 31
click at [166, 405] on span "Close" at bounding box center [173, 401] width 22 height 7
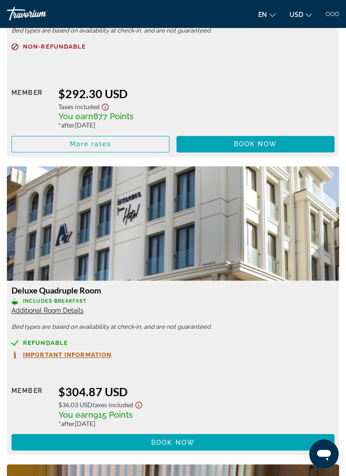
scroll to position [2513, 0]
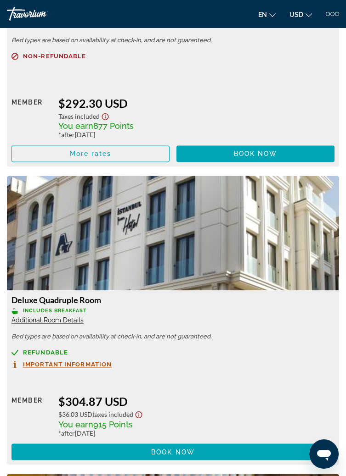
click at [73, 311] on span "Includes Breakfast" at bounding box center [55, 311] width 64 height 6
click at [73, 318] on span "Additional Room Details" at bounding box center [47, 320] width 72 height 7
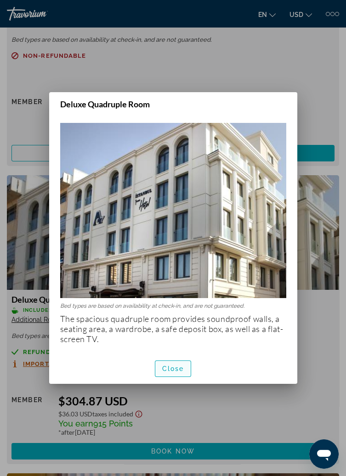
click at [175, 378] on span "button" at bounding box center [173, 369] width 36 height 22
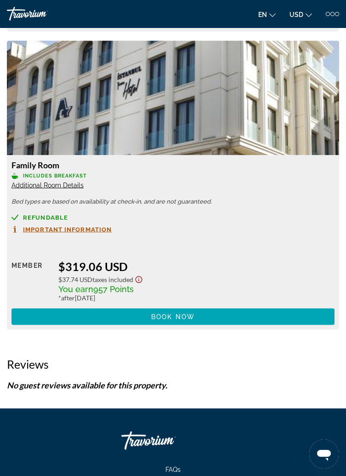
scroll to position [3224, 0]
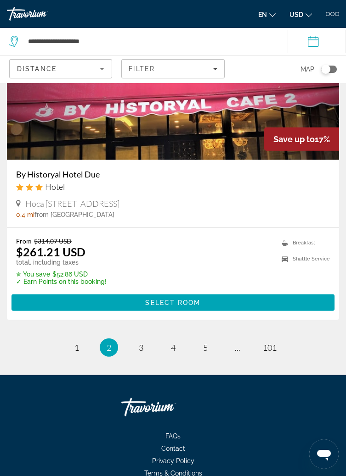
scroll to position [3637, 0]
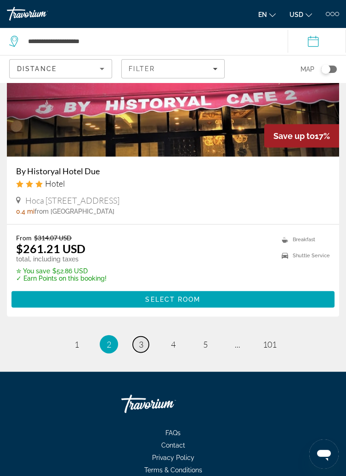
click at [141, 347] on span "3" at bounding box center [141, 345] width 5 height 10
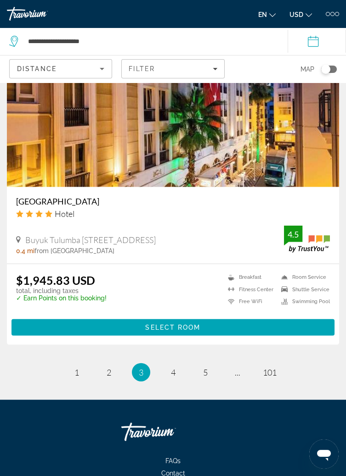
scroll to position [3679, 0]
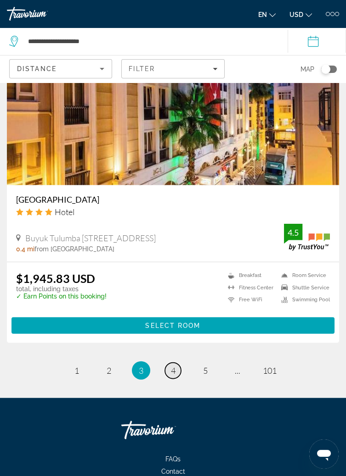
click at [173, 374] on span "4" at bounding box center [173, 371] width 5 height 10
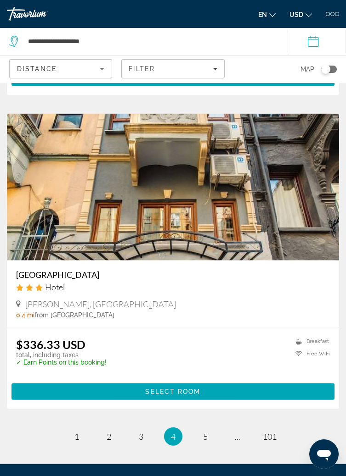
scroll to position [3545, 0]
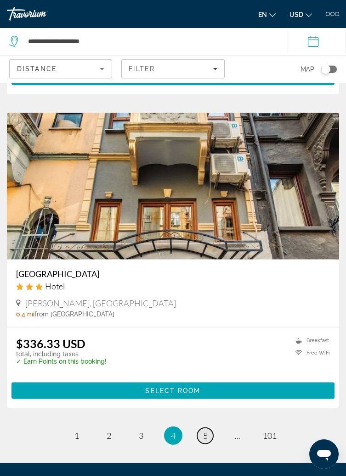
click at [208, 443] on link "page 5" at bounding box center [205, 436] width 16 height 16
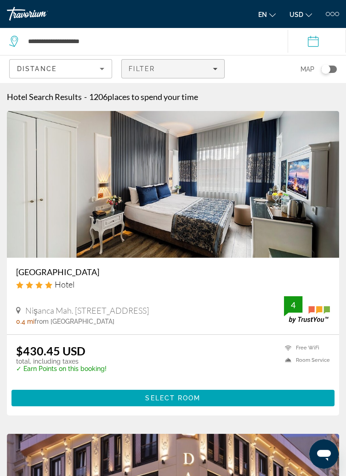
click at [178, 65] on div "Filter" at bounding box center [173, 68] width 88 height 7
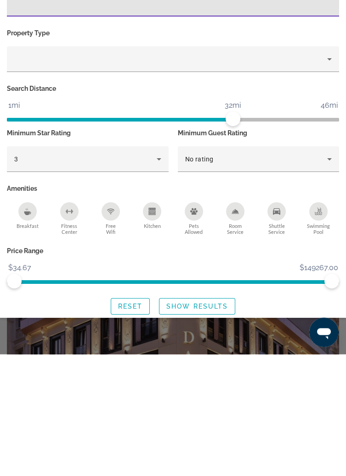
click at [26, 331] on icon "Breakfast" at bounding box center [27, 333] width 7 height 7
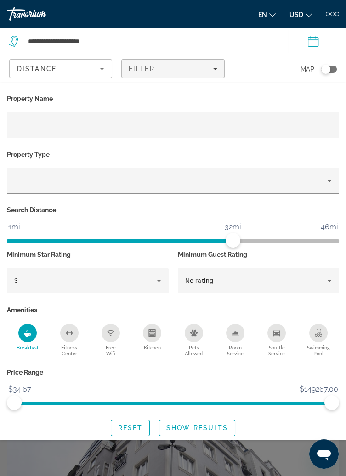
click at [110, 339] on div "Free Wifi" at bounding box center [110, 333] width 18 height 18
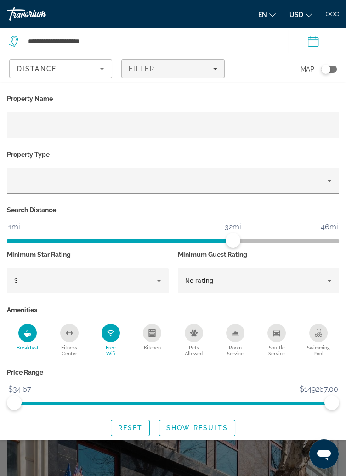
click at [275, 336] on icon "Shuttle Service" at bounding box center [276, 333] width 7 height 7
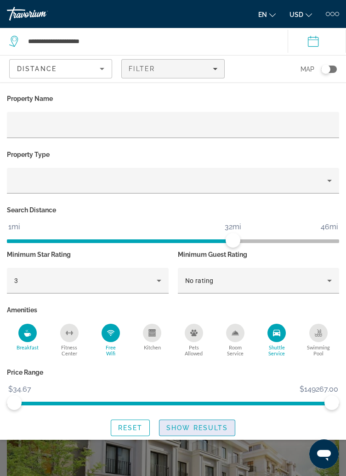
click at [179, 437] on span "Search widget" at bounding box center [196, 428] width 75 height 22
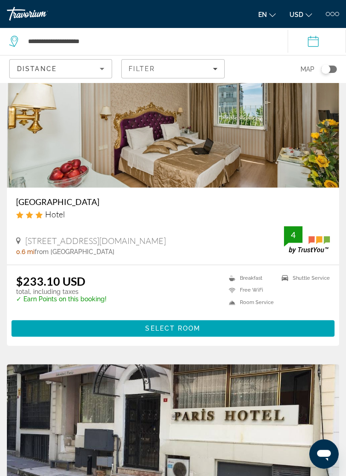
scroll to position [1023, 0]
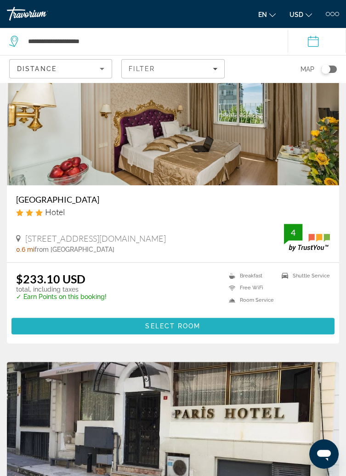
click at [144, 330] on span "Main content" at bounding box center [172, 326] width 323 height 22
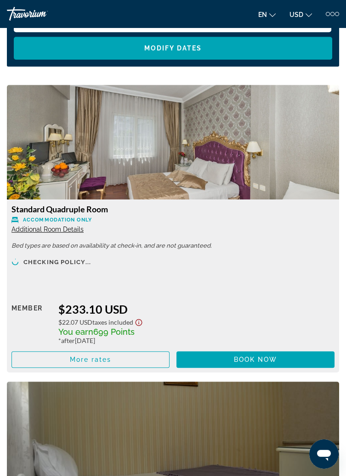
scroll to position [1051, 0]
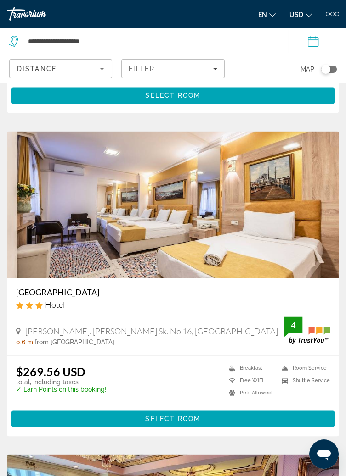
scroll to position [2227, 0]
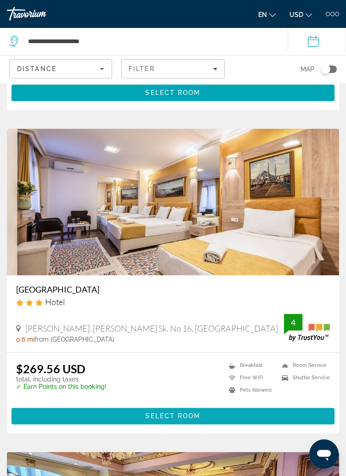
click at [129, 419] on span "Main content" at bounding box center [172, 416] width 323 height 22
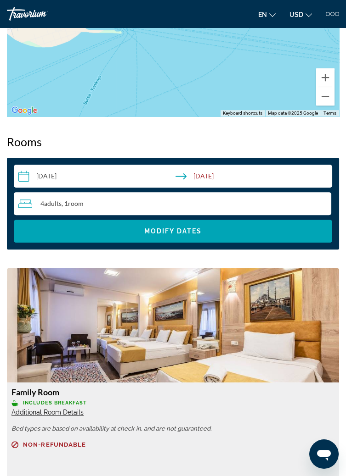
scroll to position [870, 0]
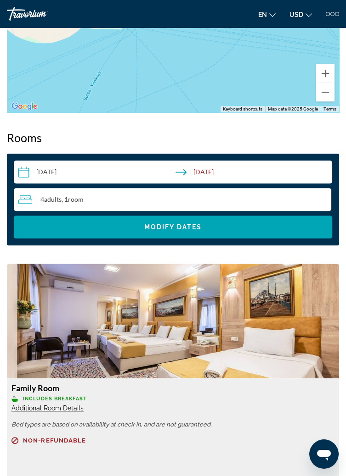
click at [73, 411] on span "Additional Room Details" at bounding box center [47, 408] width 72 height 7
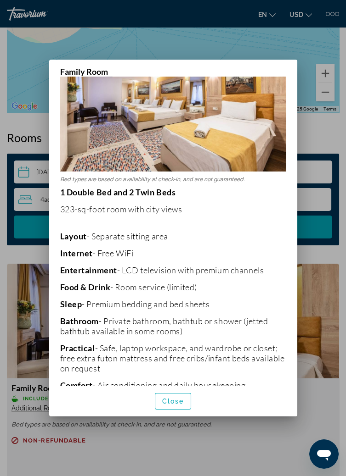
scroll to position [95, 0]
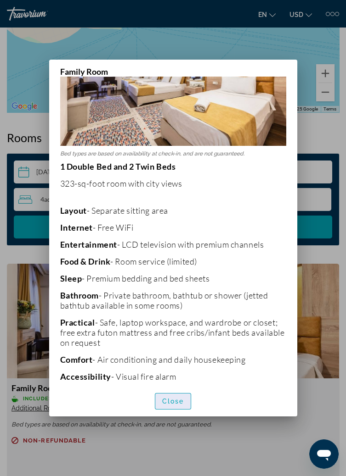
click at [179, 413] on span "button" at bounding box center [173, 402] width 36 height 22
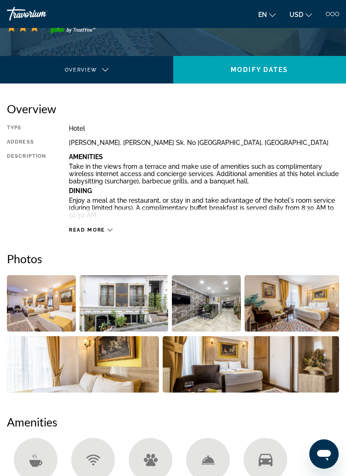
scroll to position [167, 0]
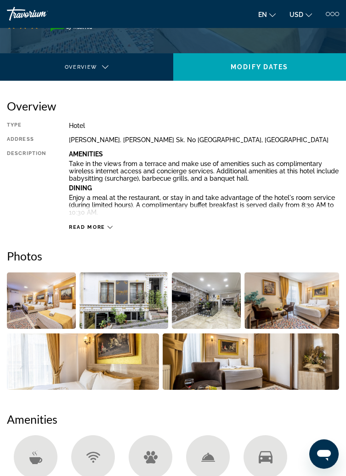
click at [115, 297] on img "Open full-screen image slider" at bounding box center [123, 301] width 89 height 56
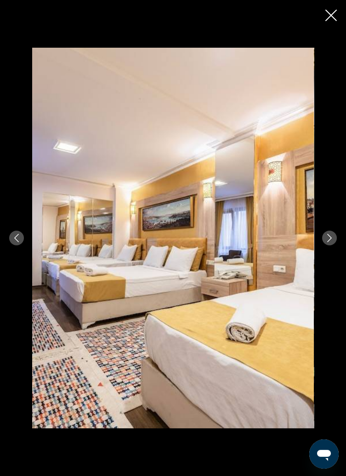
click at [329, 242] on icon "Next image" at bounding box center [329, 238] width 5 height 8
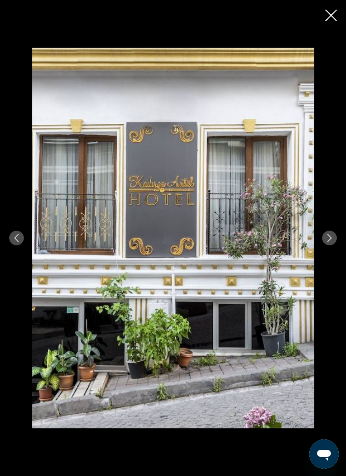
click at [330, 246] on button "Next image" at bounding box center [329, 238] width 15 height 15
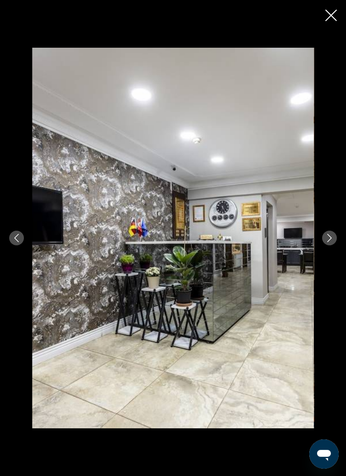
click at [330, 246] on button "Next image" at bounding box center [329, 238] width 15 height 15
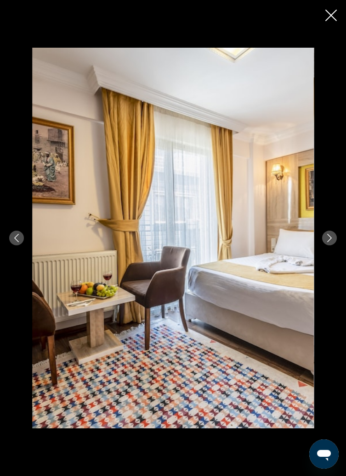
click at [330, 246] on button "Next image" at bounding box center [329, 238] width 15 height 15
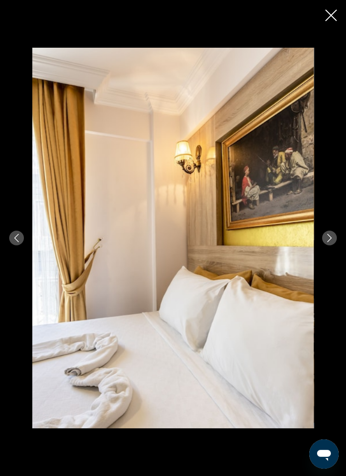
scroll to position [169, 0]
click at [330, 246] on button "Next image" at bounding box center [329, 238] width 15 height 15
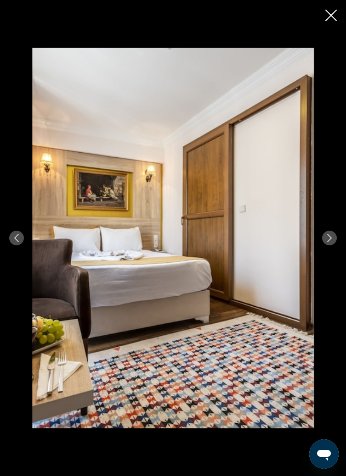
click at [332, 242] on icon "Next image" at bounding box center [329, 238] width 8 height 8
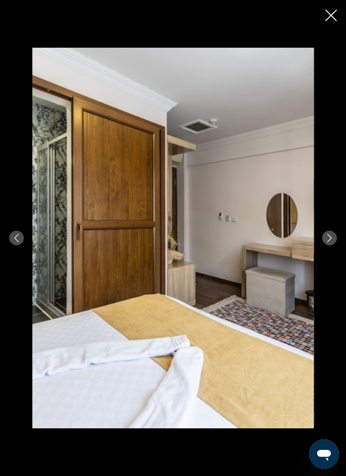
click at [332, 246] on button "Next image" at bounding box center [329, 238] width 15 height 15
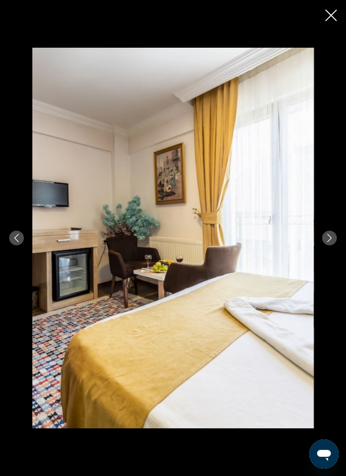
click at [331, 246] on button "Next image" at bounding box center [329, 238] width 15 height 15
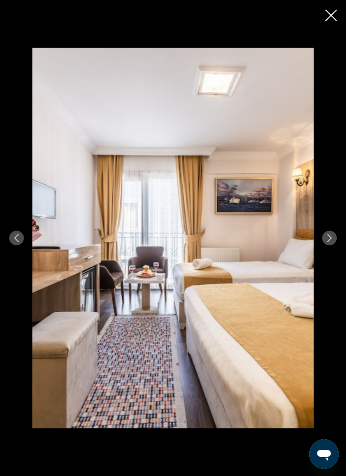
click at [333, 246] on button "Next image" at bounding box center [329, 238] width 15 height 15
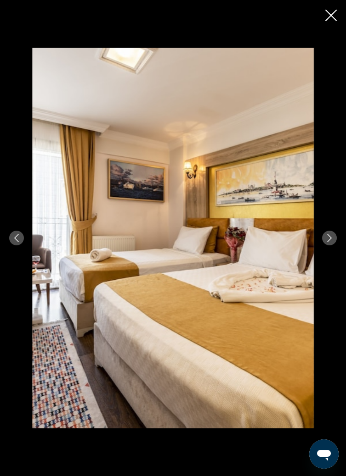
click at [332, 246] on button "Next image" at bounding box center [329, 238] width 15 height 15
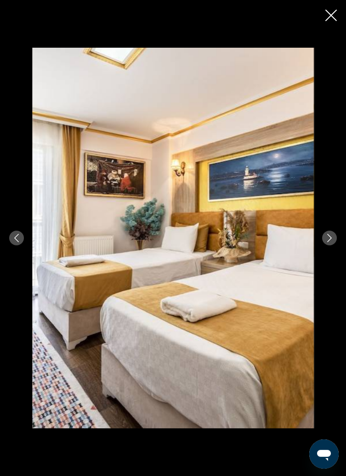
click at [331, 246] on button "Next image" at bounding box center [329, 238] width 15 height 15
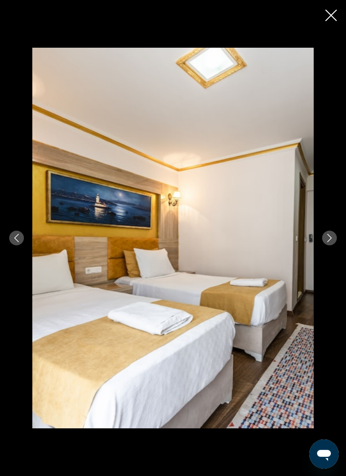
click at [330, 246] on button "Next image" at bounding box center [329, 238] width 15 height 15
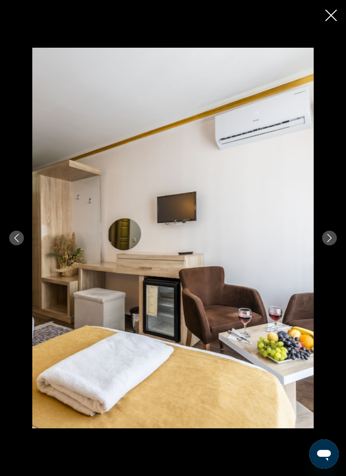
click at [329, 246] on button "Next image" at bounding box center [329, 238] width 15 height 15
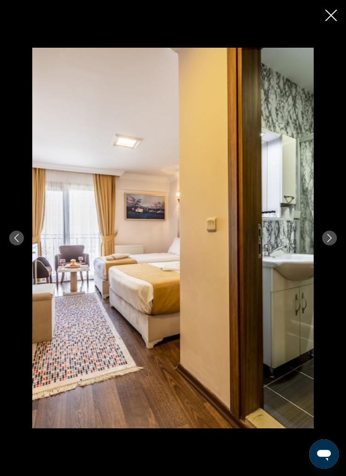
click at [330, 246] on button "Next image" at bounding box center [329, 238] width 15 height 15
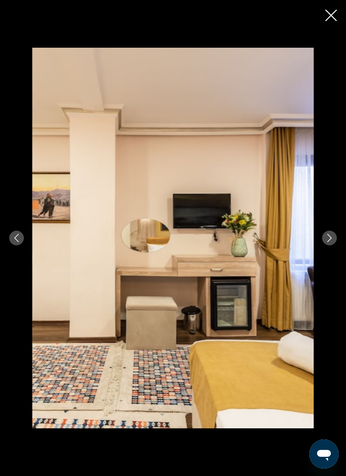
scroll to position [409, 0]
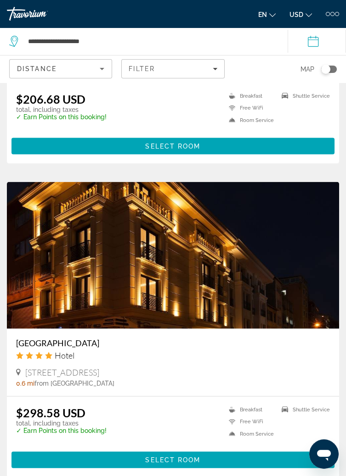
scroll to position [3468, 0]
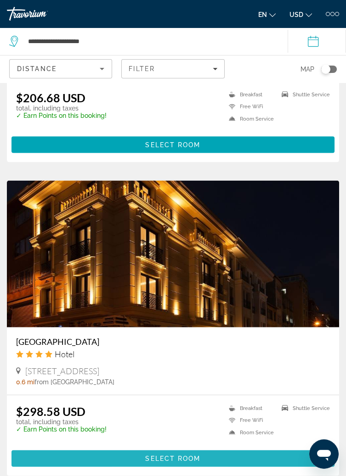
click at [106, 465] on span "Main content" at bounding box center [172, 459] width 323 height 22
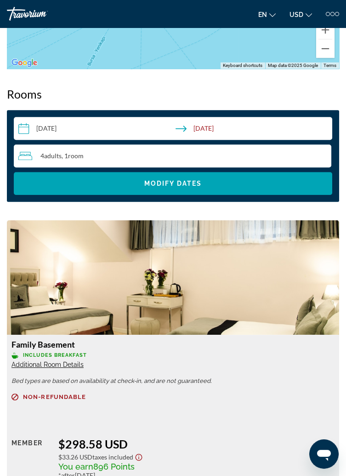
scroll to position [916, 0]
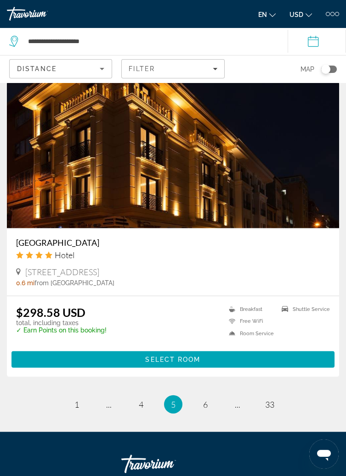
scroll to position [3629, 0]
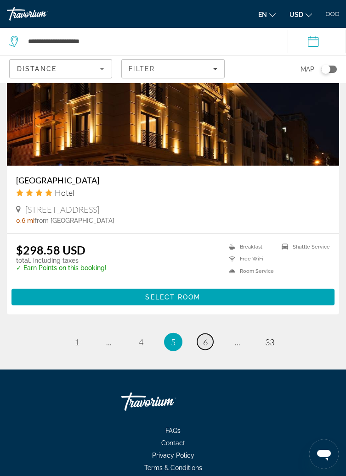
click at [205, 344] on span "6" at bounding box center [205, 342] width 5 height 10
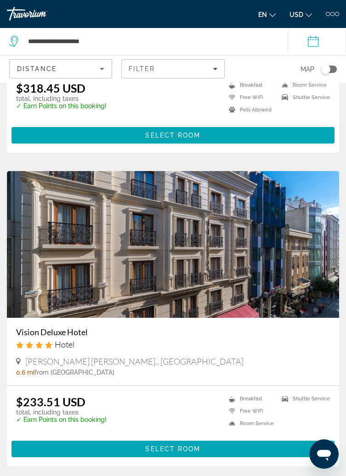
scroll to position [264, 0]
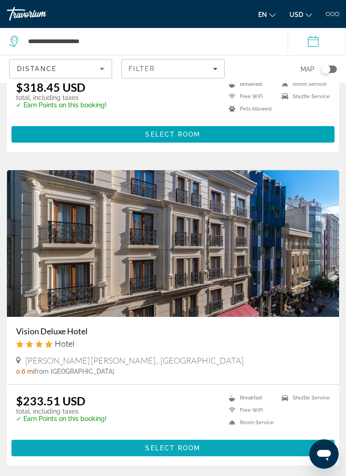
click at [71, 459] on span "Main content" at bounding box center [172, 448] width 323 height 22
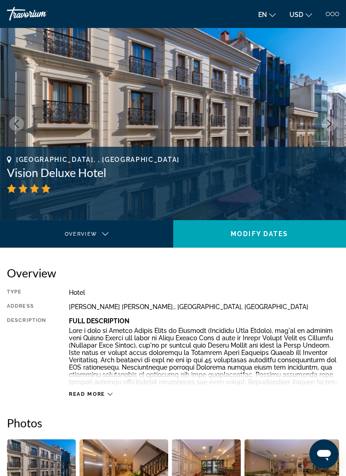
click at [88, 394] on span "Read more" at bounding box center [87, 394] width 36 height 6
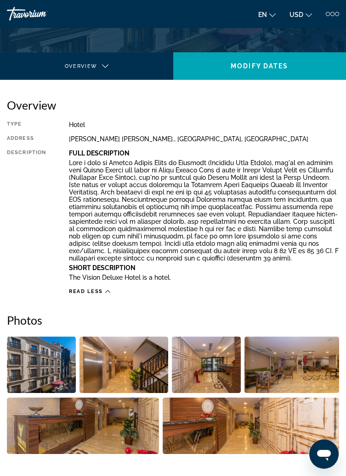
scroll to position [173, 0]
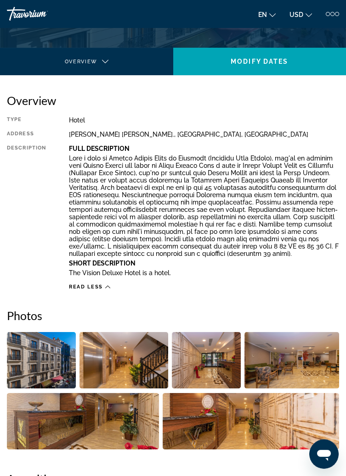
click at [44, 373] on img "Open full-screen image slider" at bounding box center [41, 360] width 69 height 56
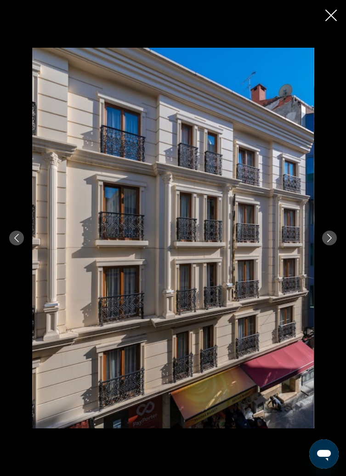
click at [327, 242] on icon "Next image" at bounding box center [329, 238] width 8 height 8
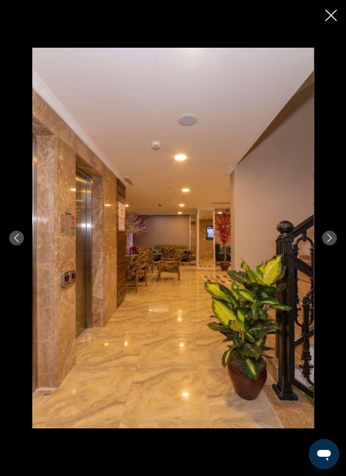
click at [329, 274] on div "prev next" at bounding box center [173, 238] width 346 height 381
click at [331, 242] on icon "Next image" at bounding box center [329, 238] width 8 height 8
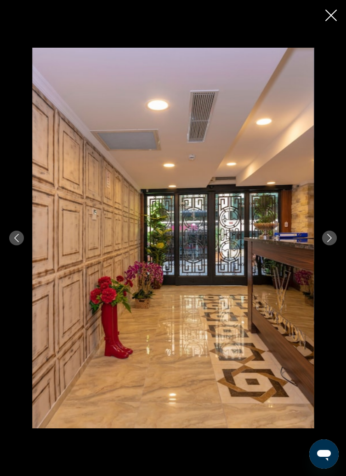
click at [321, 266] on div "prev next" at bounding box center [173, 238] width 346 height 381
click at [318, 265] on div "prev next" at bounding box center [173, 238] width 346 height 381
click at [329, 242] on icon "Next image" at bounding box center [329, 238] width 8 height 8
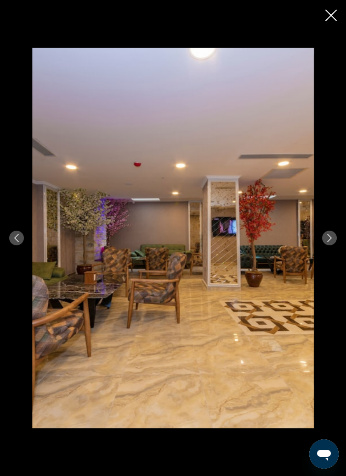
click at [330, 242] on icon "Next image" at bounding box center [329, 238] width 8 height 8
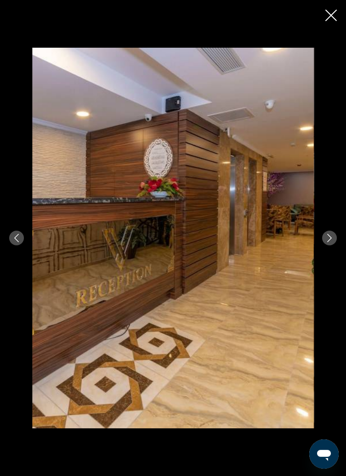
click at [331, 242] on icon "Next image" at bounding box center [329, 238] width 8 height 8
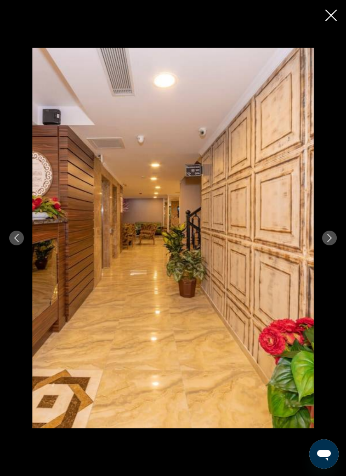
click at [326, 242] on icon "Next image" at bounding box center [329, 238] width 8 height 8
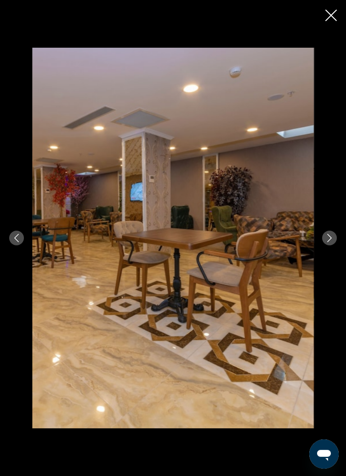
click at [328, 242] on icon "Next image" at bounding box center [329, 238] width 5 height 8
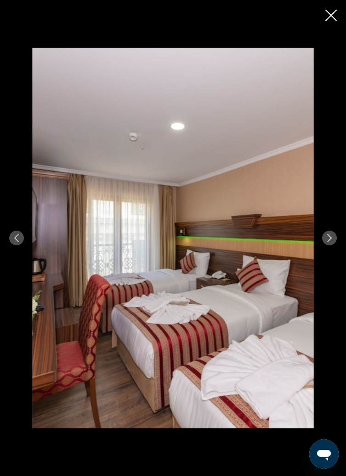
click at [329, 242] on icon "Next image" at bounding box center [329, 238] width 8 height 8
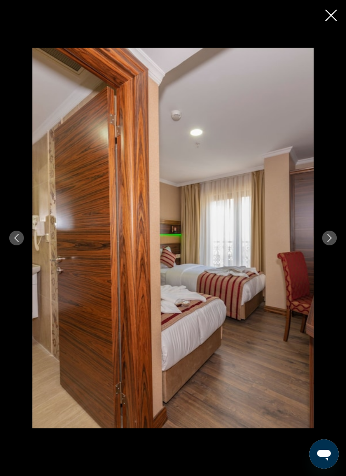
click at [328, 242] on icon "Next image" at bounding box center [329, 238] width 8 height 8
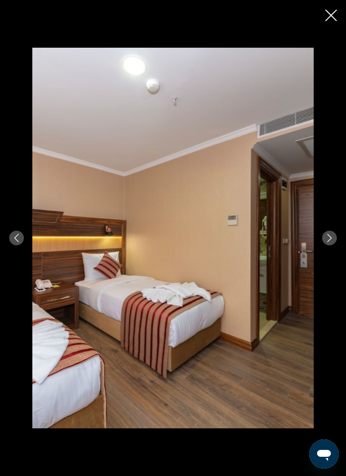
click at [329, 242] on icon "Next image" at bounding box center [329, 238] width 8 height 8
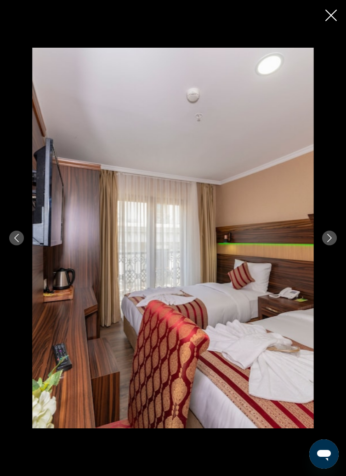
click at [327, 242] on icon "Next image" at bounding box center [329, 238] width 8 height 8
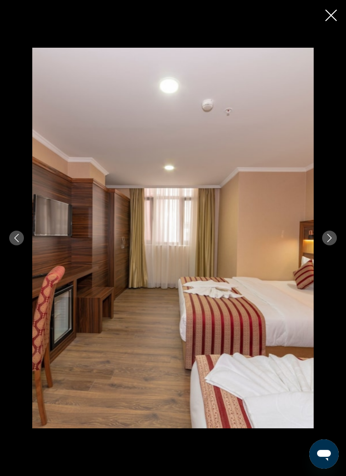
click at [329, 242] on icon "Next image" at bounding box center [329, 238] width 8 height 8
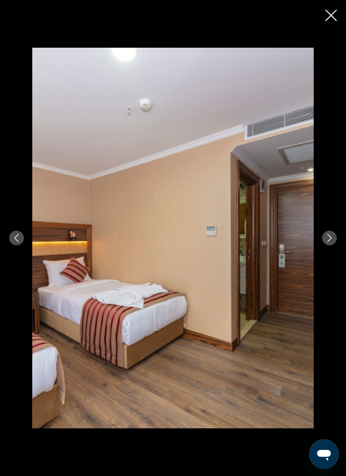
click at [329, 242] on icon "Next image" at bounding box center [329, 238] width 8 height 8
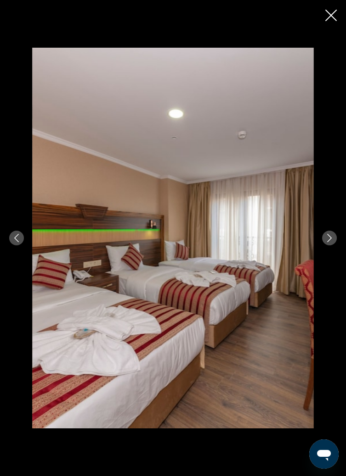
click at [317, 268] on div "prev next" at bounding box center [173, 238] width 346 height 381
click at [319, 268] on div "prev next" at bounding box center [173, 238] width 346 height 381
click at [322, 266] on div "prev next" at bounding box center [173, 238] width 346 height 381
click at [327, 242] on icon "Next image" at bounding box center [329, 238] width 5 height 8
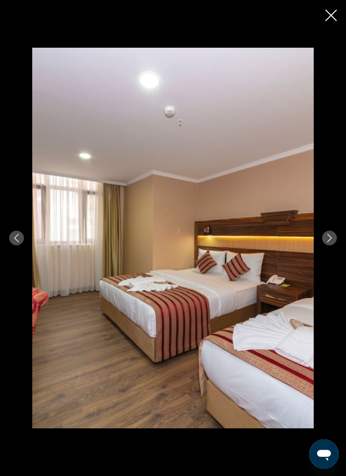
click at [327, 242] on icon "Next image" at bounding box center [329, 238] width 5 height 8
click at [329, 242] on icon "Next image" at bounding box center [329, 238] width 5 height 8
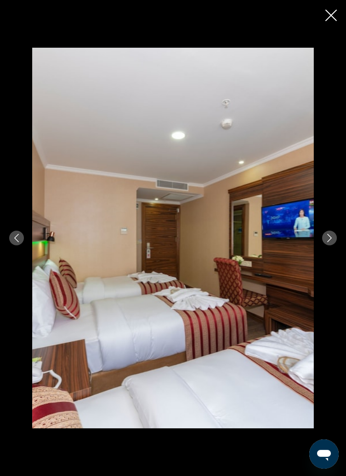
click at [329, 242] on icon "Next image" at bounding box center [329, 238] width 5 height 8
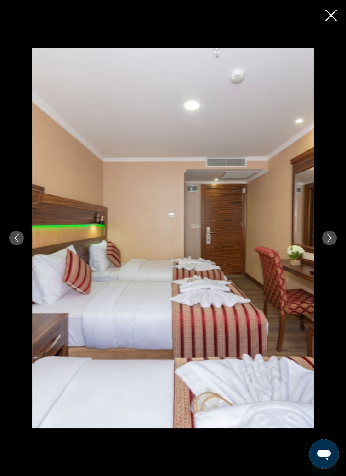
click at [329, 242] on icon "Next image" at bounding box center [329, 238] width 5 height 8
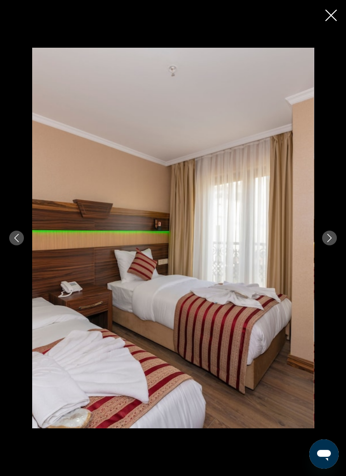
click at [329, 242] on icon "Next image" at bounding box center [329, 238] width 5 height 8
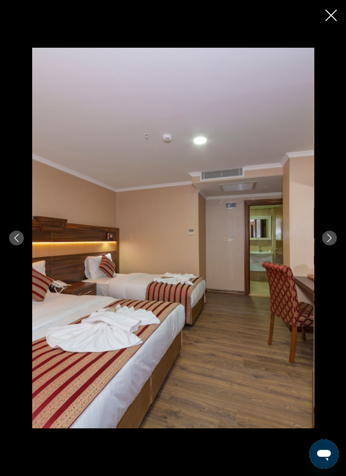
click at [327, 242] on icon "Next image" at bounding box center [329, 238] width 8 height 8
click at [328, 246] on button "Next image" at bounding box center [329, 238] width 15 height 15
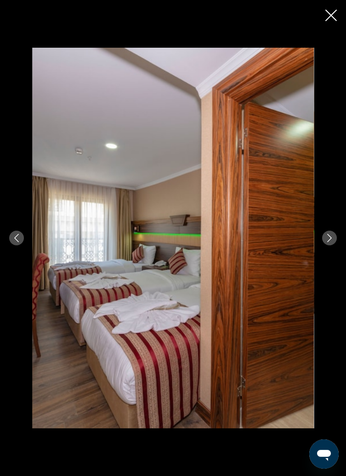
click at [327, 246] on button "Next image" at bounding box center [329, 238] width 15 height 15
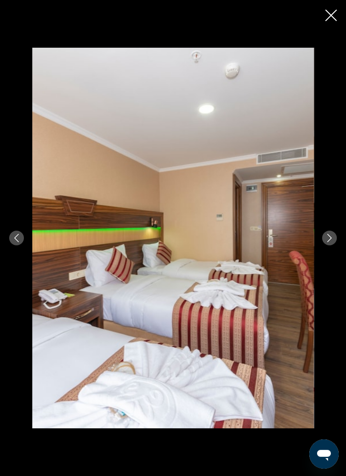
click at [327, 246] on button "Next image" at bounding box center [329, 238] width 15 height 15
click at [328, 246] on button "Next image" at bounding box center [329, 238] width 15 height 15
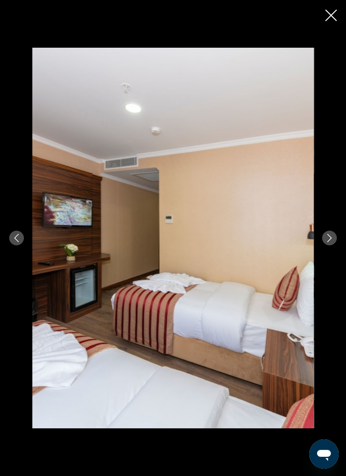
click at [327, 246] on button "Next image" at bounding box center [329, 238] width 15 height 15
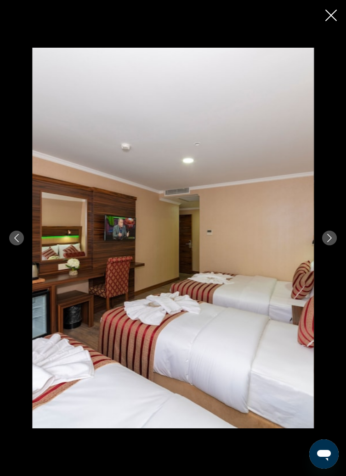
click at [327, 246] on button "Next image" at bounding box center [329, 238] width 15 height 15
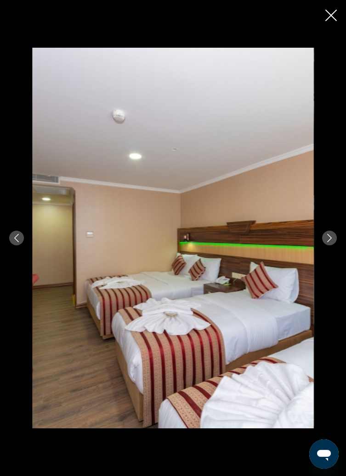
click at [329, 242] on icon "Next image" at bounding box center [329, 238] width 8 height 8
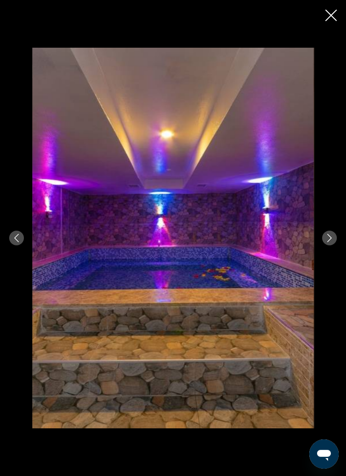
click at [329, 242] on icon "Next image" at bounding box center [329, 238] width 8 height 8
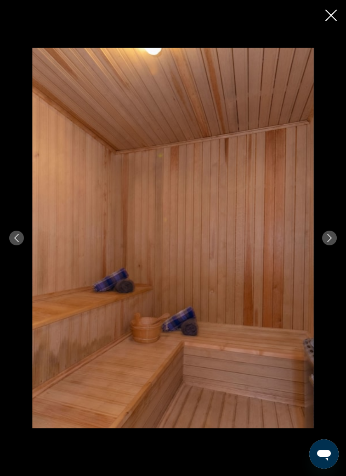
click at [329, 242] on icon "Next image" at bounding box center [329, 238] width 8 height 8
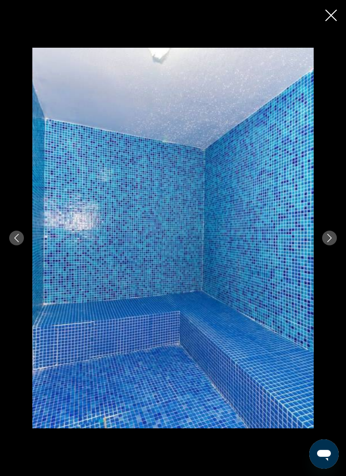
click at [325, 242] on icon "Next image" at bounding box center [329, 238] width 8 height 8
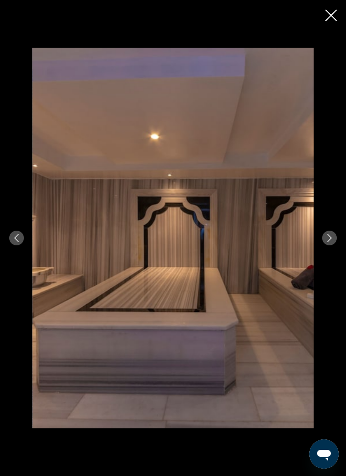
click at [17, 242] on icon "Previous image" at bounding box center [16, 238] width 8 height 8
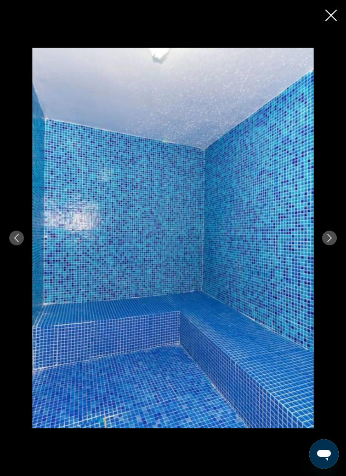
click at [16, 242] on icon "Previous image" at bounding box center [16, 238] width 8 height 8
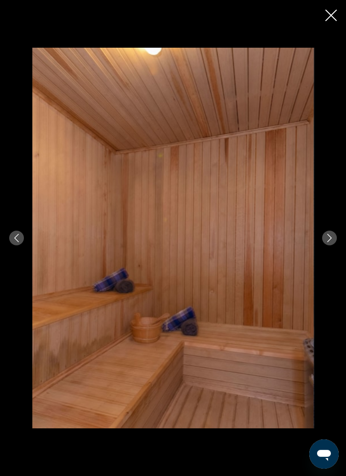
click at [17, 242] on icon "Previous image" at bounding box center [16, 238] width 8 height 8
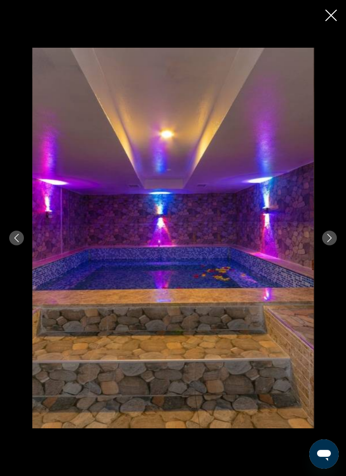
click at [25, 259] on div "prev next" at bounding box center [173, 238] width 346 height 381
click at [19, 242] on icon "Previous image" at bounding box center [16, 238] width 8 height 8
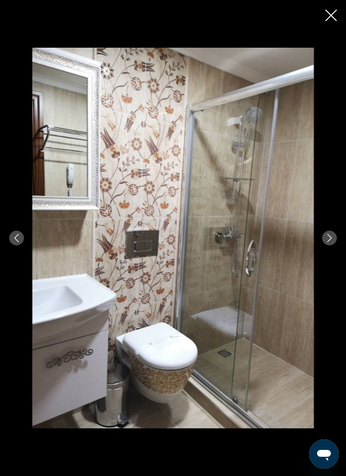
click at [16, 242] on icon "Previous image" at bounding box center [16, 238] width 8 height 8
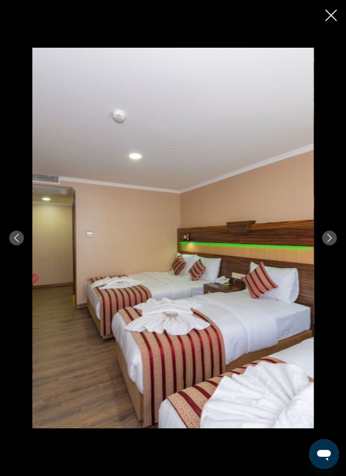
click at [325, 242] on icon "Next image" at bounding box center [329, 238] width 8 height 8
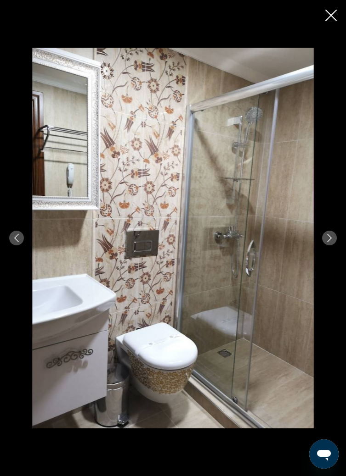
click at [331, 273] on div "prev next" at bounding box center [173, 238] width 346 height 381
click at [329, 242] on icon "Next image" at bounding box center [329, 238] width 5 height 8
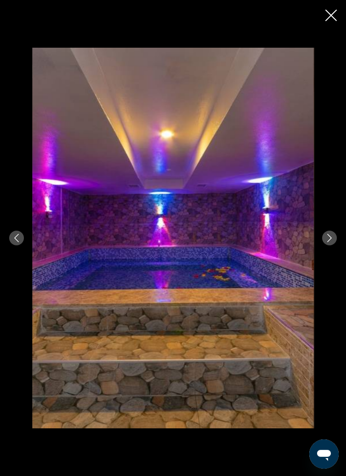
click at [329, 242] on icon "Next image" at bounding box center [329, 238] width 8 height 8
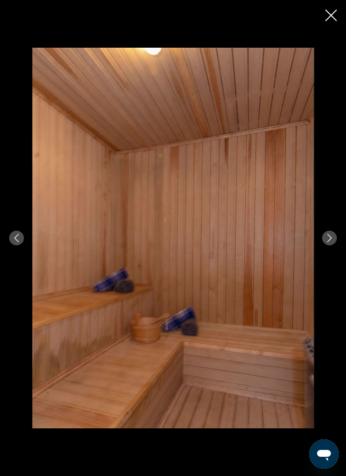
click at [327, 242] on icon "Next image" at bounding box center [329, 238] width 5 height 8
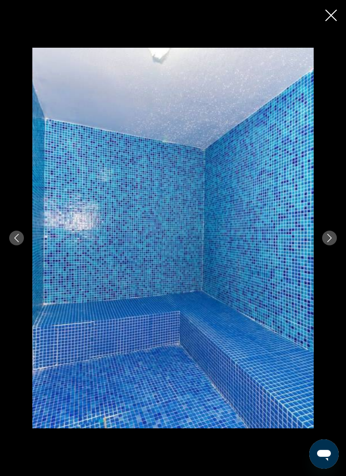
click at [329, 242] on icon "Next image" at bounding box center [329, 238] width 8 height 8
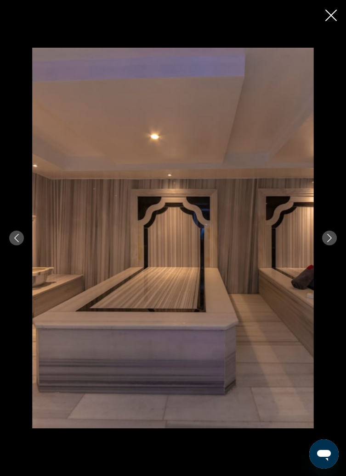
click at [329, 242] on icon "Next image" at bounding box center [329, 238] width 8 height 8
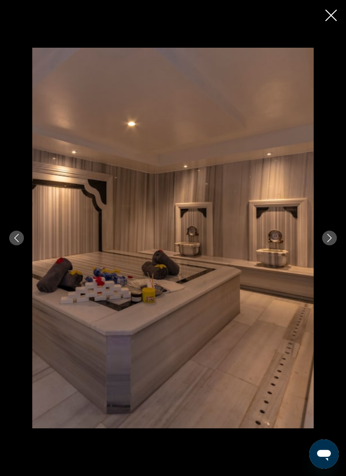
click at [331, 242] on icon "Next image" at bounding box center [329, 238] width 8 height 8
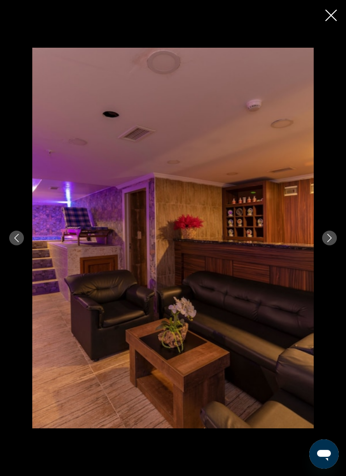
click at [330, 246] on button "Next image" at bounding box center [329, 238] width 15 height 15
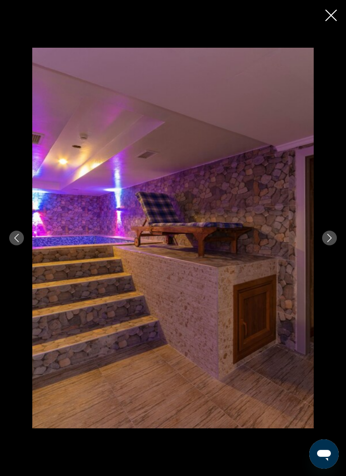
click at [327, 242] on icon "Next image" at bounding box center [329, 238] width 8 height 8
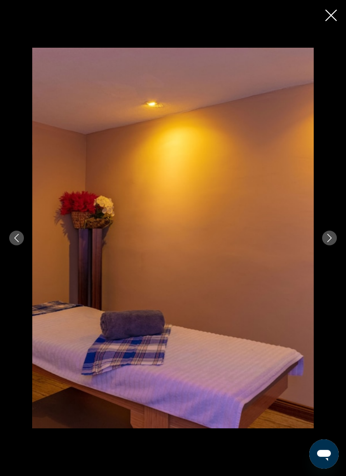
click at [328, 242] on icon "Next image" at bounding box center [329, 238] width 8 height 8
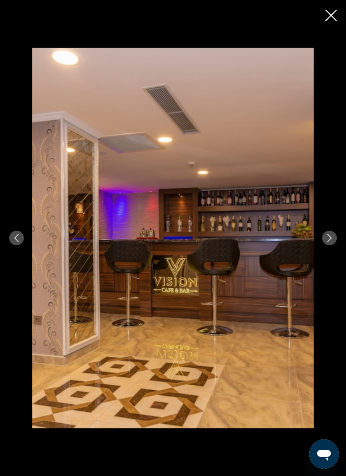
click at [329, 242] on icon "Next image" at bounding box center [329, 238] width 8 height 8
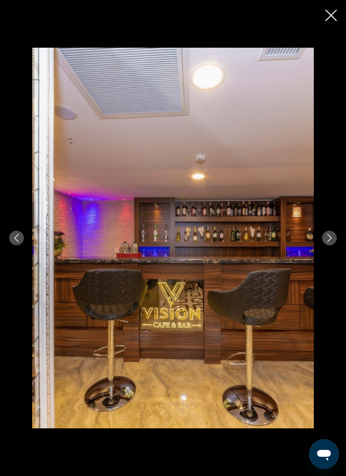
click at [327, 242] on icon "Next image" at bounding box center [329, 238] width 8 height 8
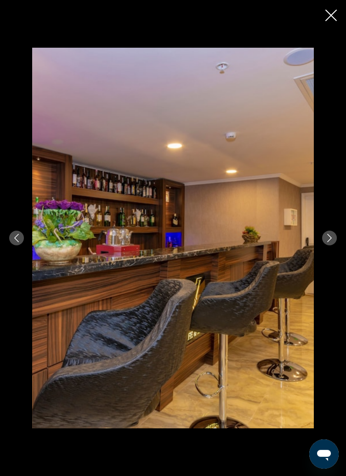
click at [330, 246] on button "Next image" at bounding box center [329, 238] width 15 height 15
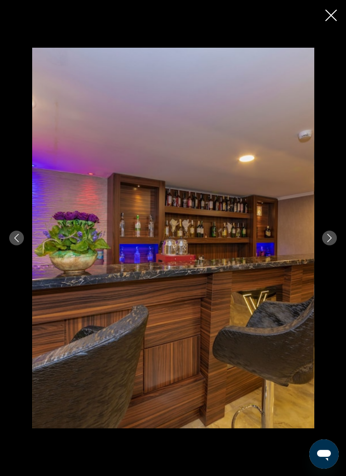
click at [326, 242] on icon "Next image" at bounding box center [329, 238] width 8 height 8
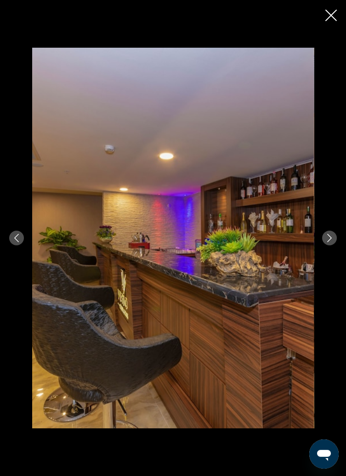
click at [323, 246] on button "Next image" at bounding box center [329, 238] width 15 height 15
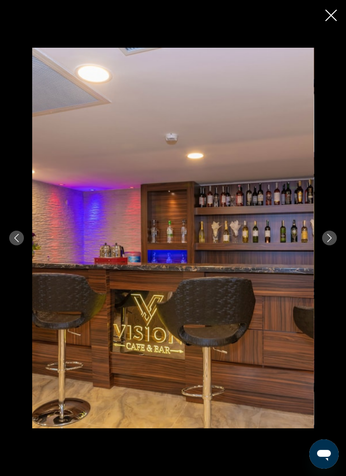
click at [329, 242] on icon "Next image" at bounding box center [329, 238] width 8 height 8
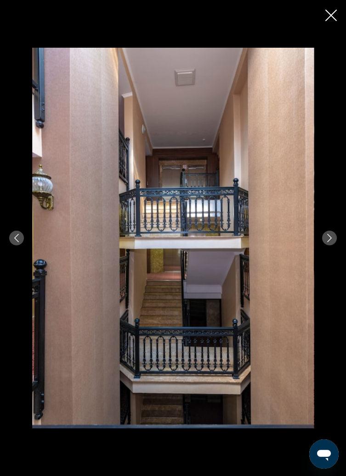
click at [329, 242] on icon "Next image" at bounding box center [329, 238] width 8 height 8
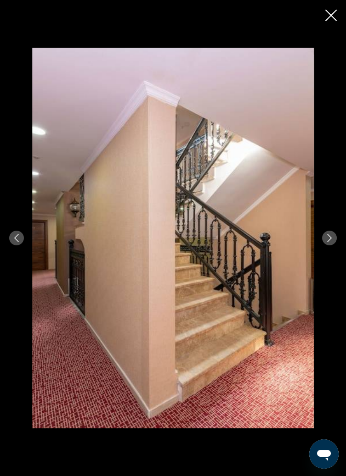
click at [329, 242] on icon "Next image" at bounding box center [329, 238] width 8 height 8
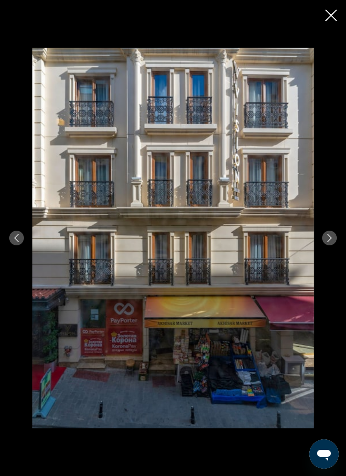
click at [329, 242] on icon "Next image" at bounding box center [329, 238] width 8 height 8
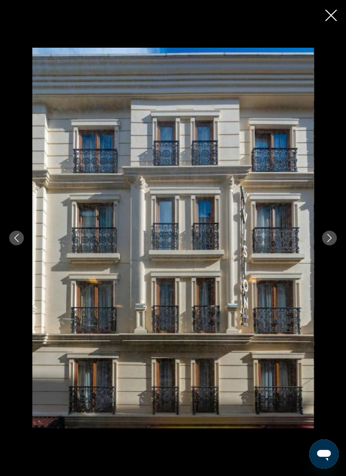
click at [331, 242] on icon "Next image" at bounding box center [329, 238] width 8 height 8
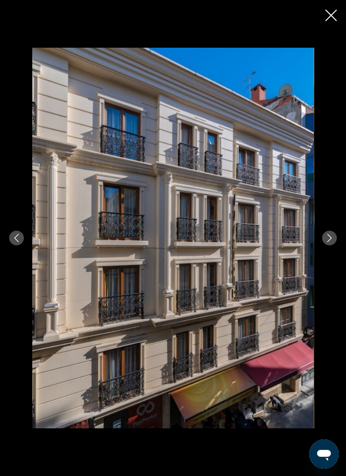
click at [331, 246] on button "Next image" at bounding box center [329, 238] width 15 height 15
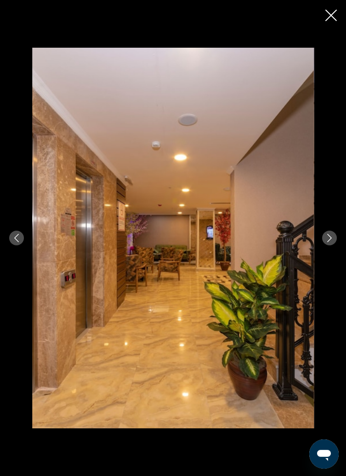
click at [330, 242] on icon "Next image" at bounding box center [329, 238] width 8 height 8
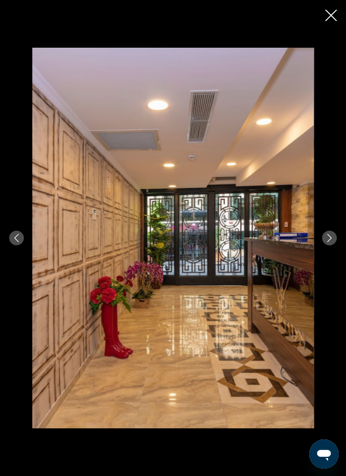
click at [329, 242] on icon "Next image" at bounding box center [329, 238] width 8 height 8
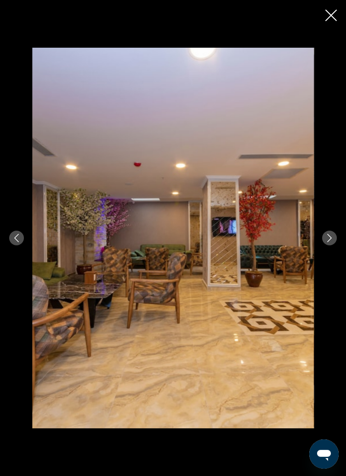
click at [328, 242] on icon "Next image" at bounding box center [329, 238] width 5 height 8
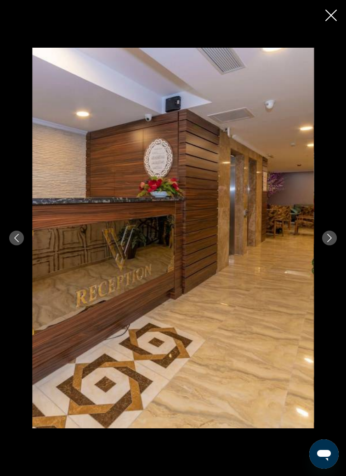
click at [331, 242] on icon "Next image" at bounding box center [329, 238] width 8 height 8
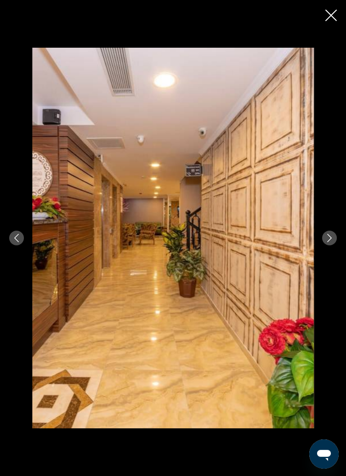
click at [330, 242] on icon "Next image" at bounding box center [329, 238] width 8 height 8
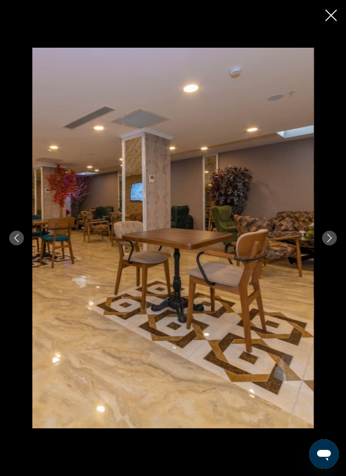
click at [330, 242] on icon "Next image" at bounding box center [329, 238] width 8 height 8
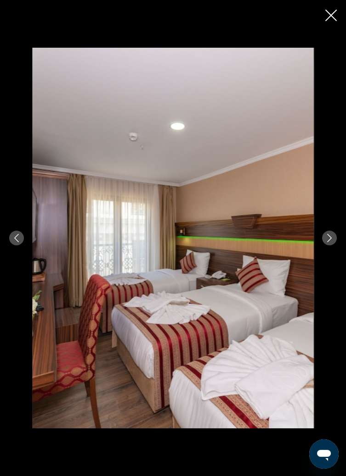
click at [329, 242] on icon "Next image" at bounding box center [329, 238] width 8 height 8
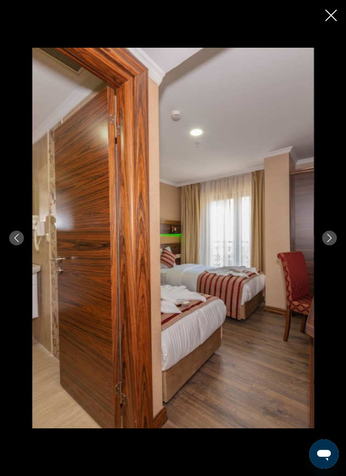
click at [329, 242] on icon "Next image" at bounding box center [329, 238] width 8 height 8
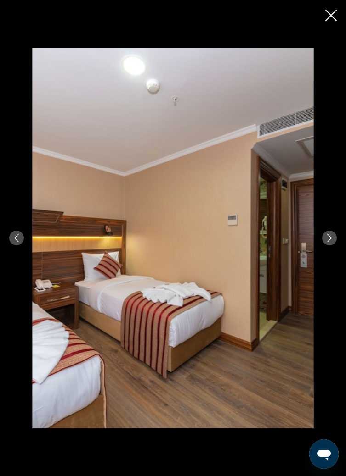
click at [328, 242] on icon "Next image" at bounding box center [329, 238] width 8 height 8
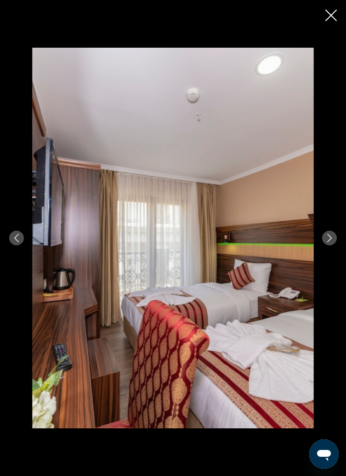
click at [334, 22] on button "Close slideshow" at bounding box center [330, 16] width 11 height 14
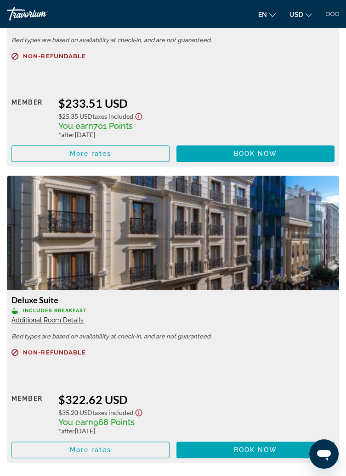
scroll to position [1321, 0]
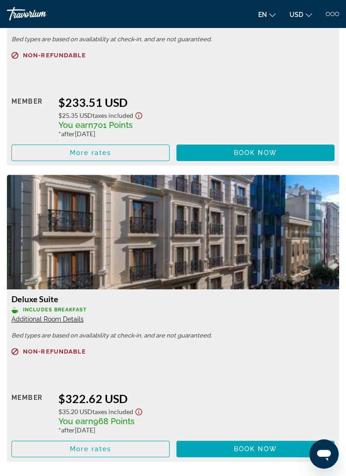
click at [55, 318] on span "Additional Room Details" at bounding box center [47, 319] width 72 height 7
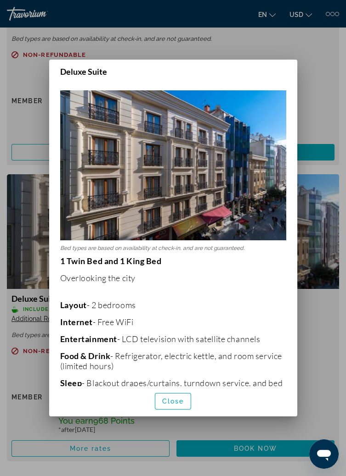
scroll to position [0, 0]
click at [312, 313] on div at bounding box center [173, 238] width 346 height 476
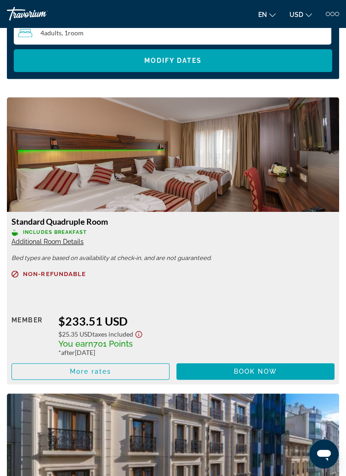
scroll to position [1101, 0]
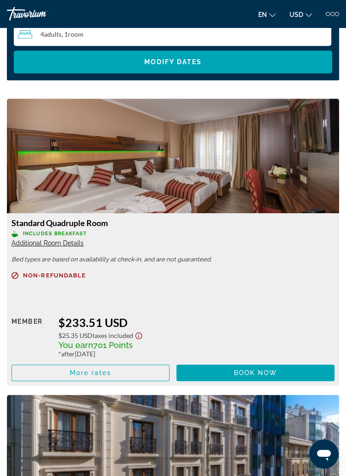
click at [50, 240] on span "Additional Room Details" at bounding box center [47, 243] width 72 height 7
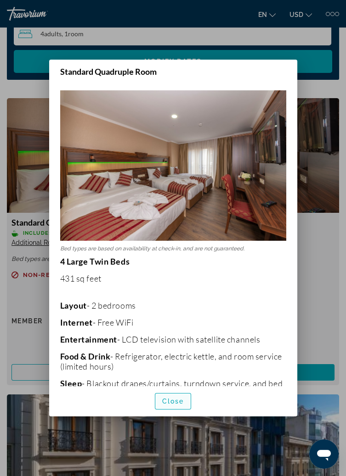
click at [185, 413] on span "button" at bounding box center [173, 402] width 36 height 22
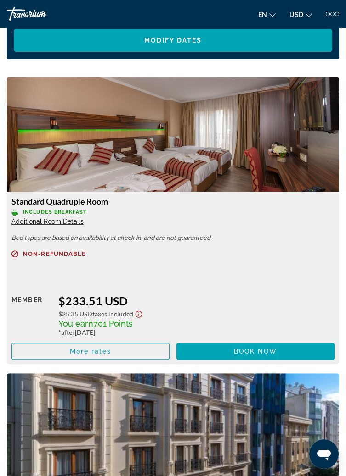
scroll to position [1123, 0]
